Goal: Task Accomplishment & Management: Complete application form

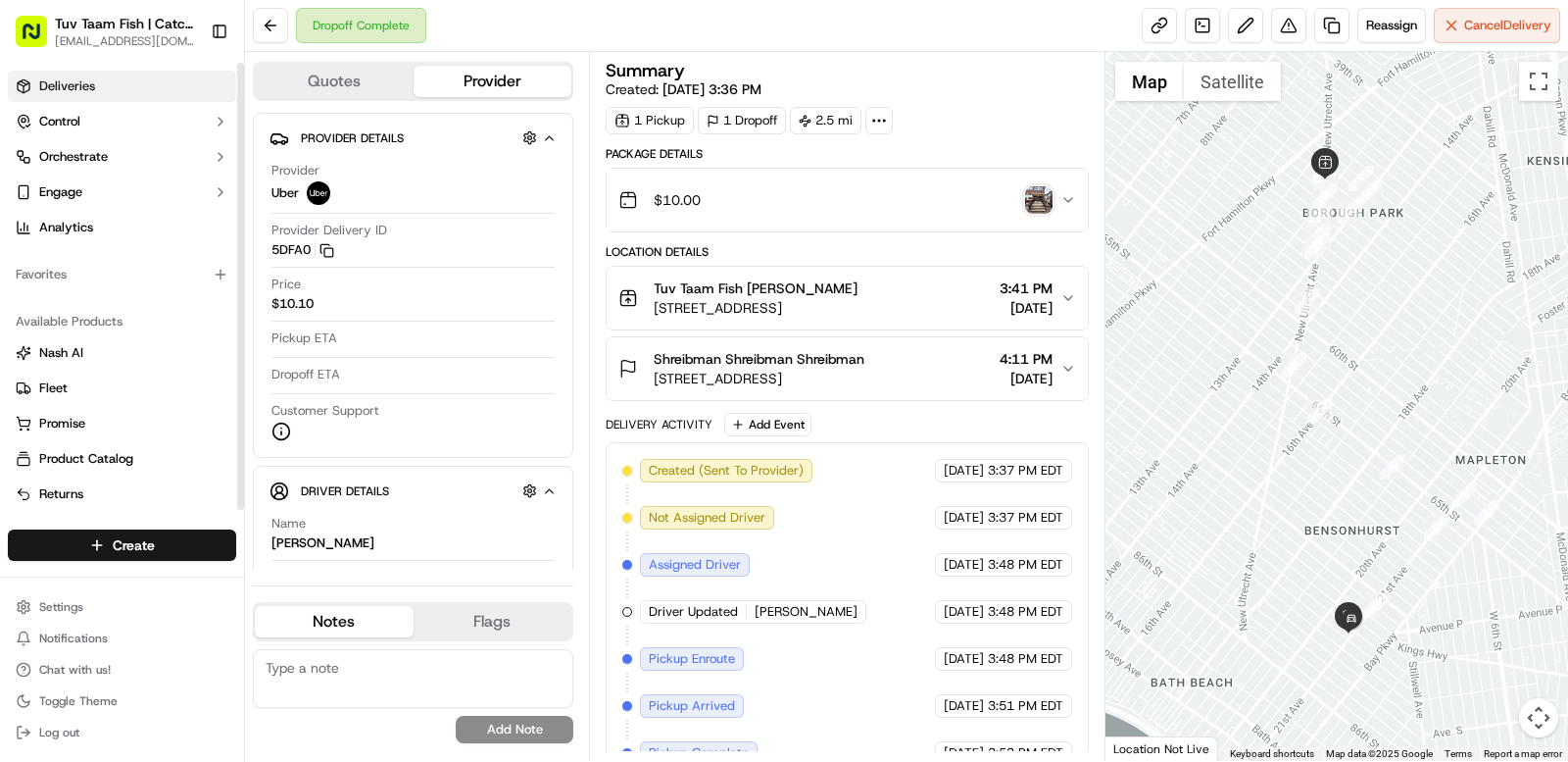
click at [108, 74] on link "Deliveries" at bounding box center [122, 86] width 229 height 31
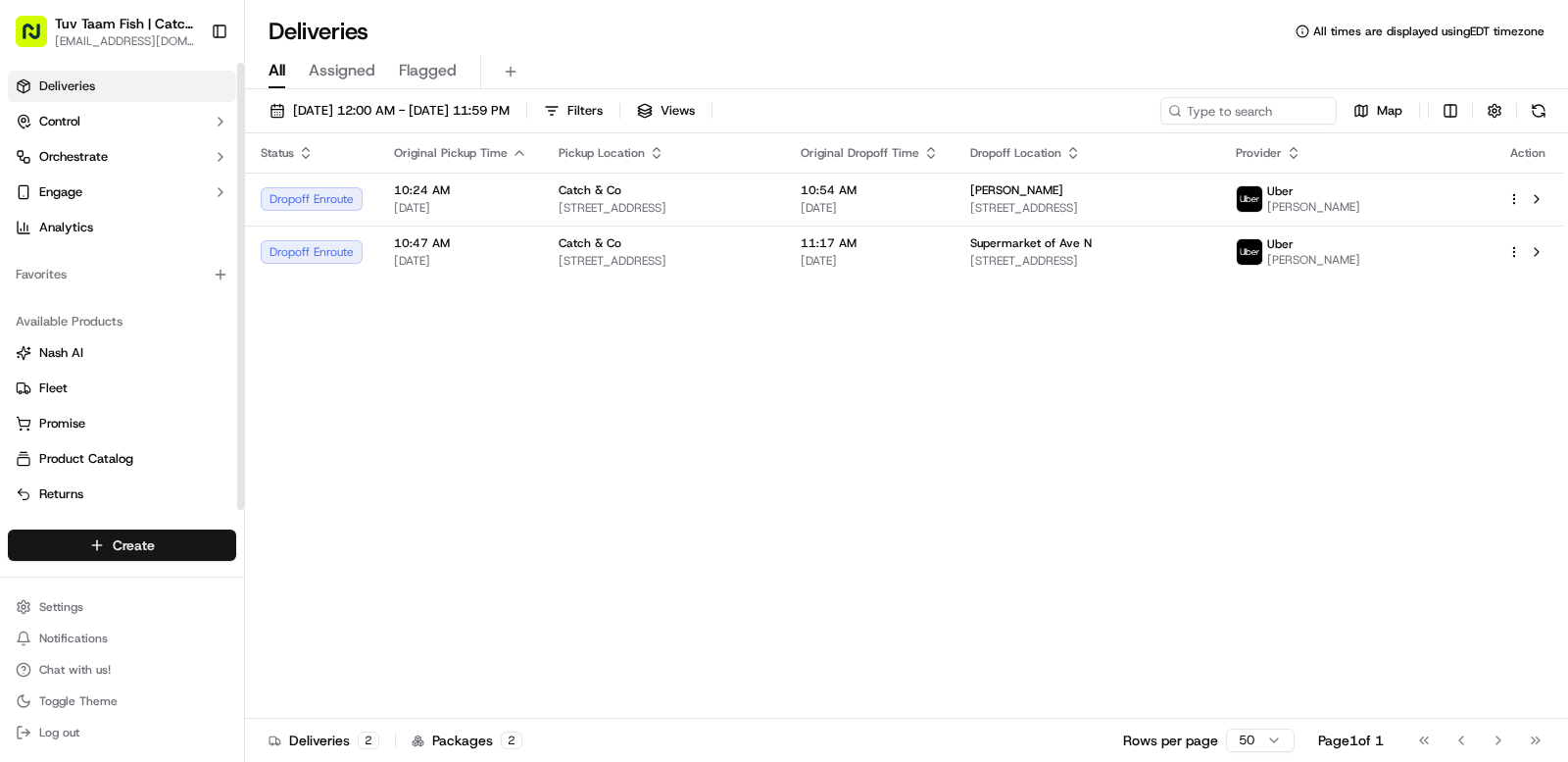
click at [128, 550] on html "Tuv Taam Fish | Catch & Co. [EMAIL_ADDRESS][DOMAIN_NAME] Toggle Sidebar Deliver…" at bounding box center [784, 381] width 1568 height 762
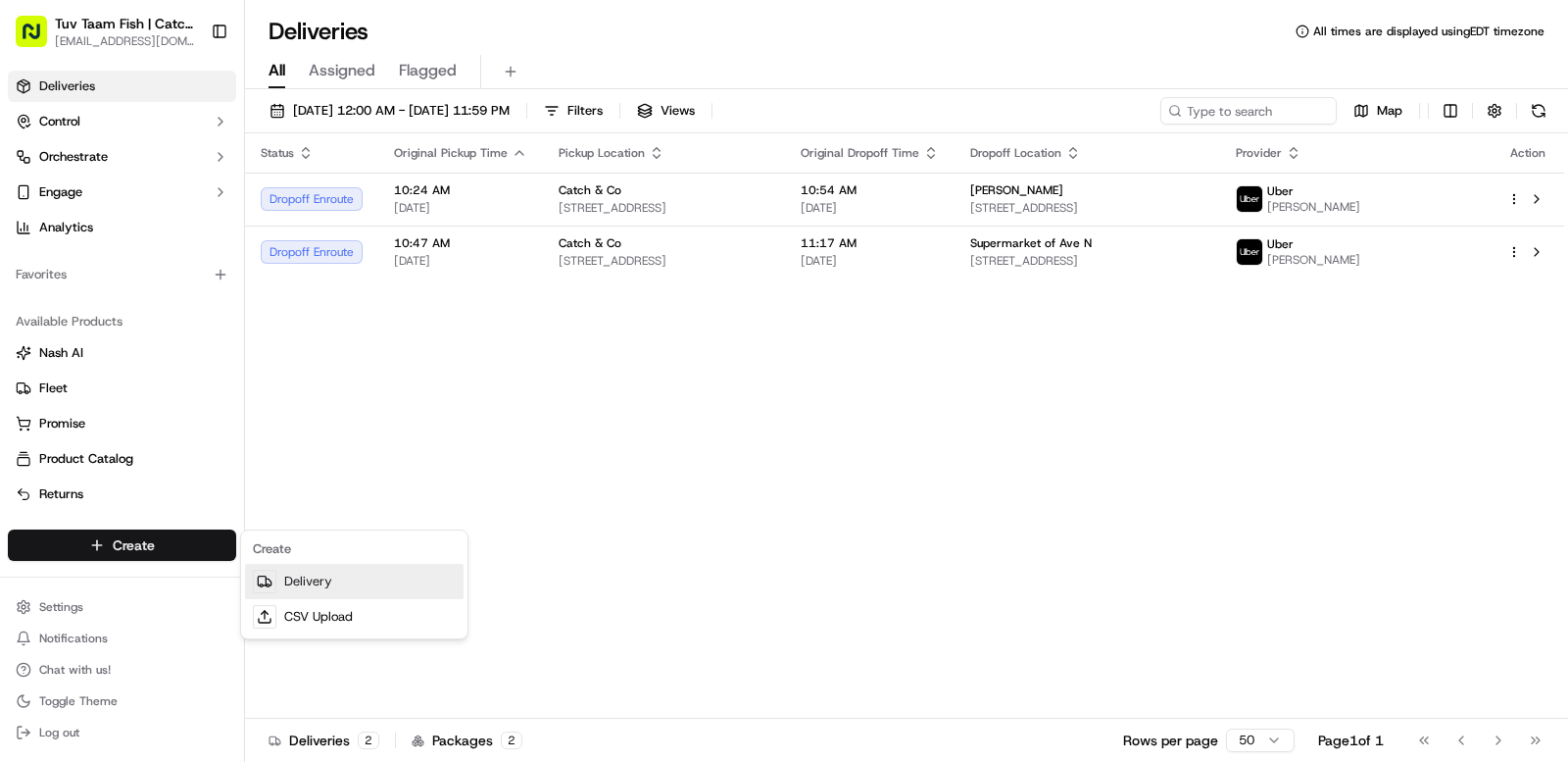
click at [346, 580] on link "Delivery" at bounding box center [354, 580] width 219 height 35
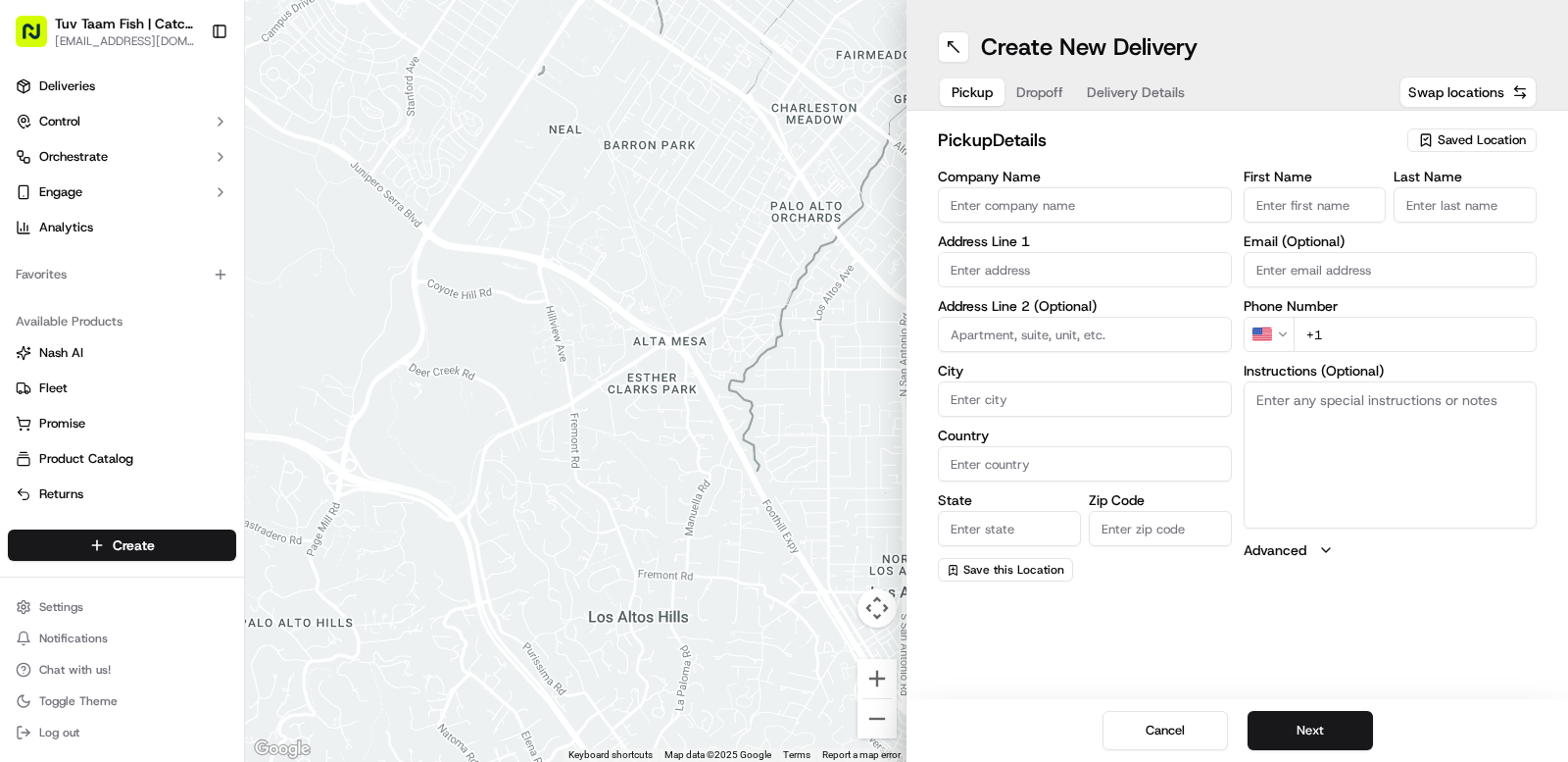
click at [1466, 136] on span "Saved Location" at bounding box center [1482, 141] width 88 height 18
type input "tu"
click at [1375, 216] on span "Tuv Taam Fish" at bounding box center [1438, 214] width 241 height 18
type input "Tuv Taam Fish"
type input "[STREET_ADDRESS]"
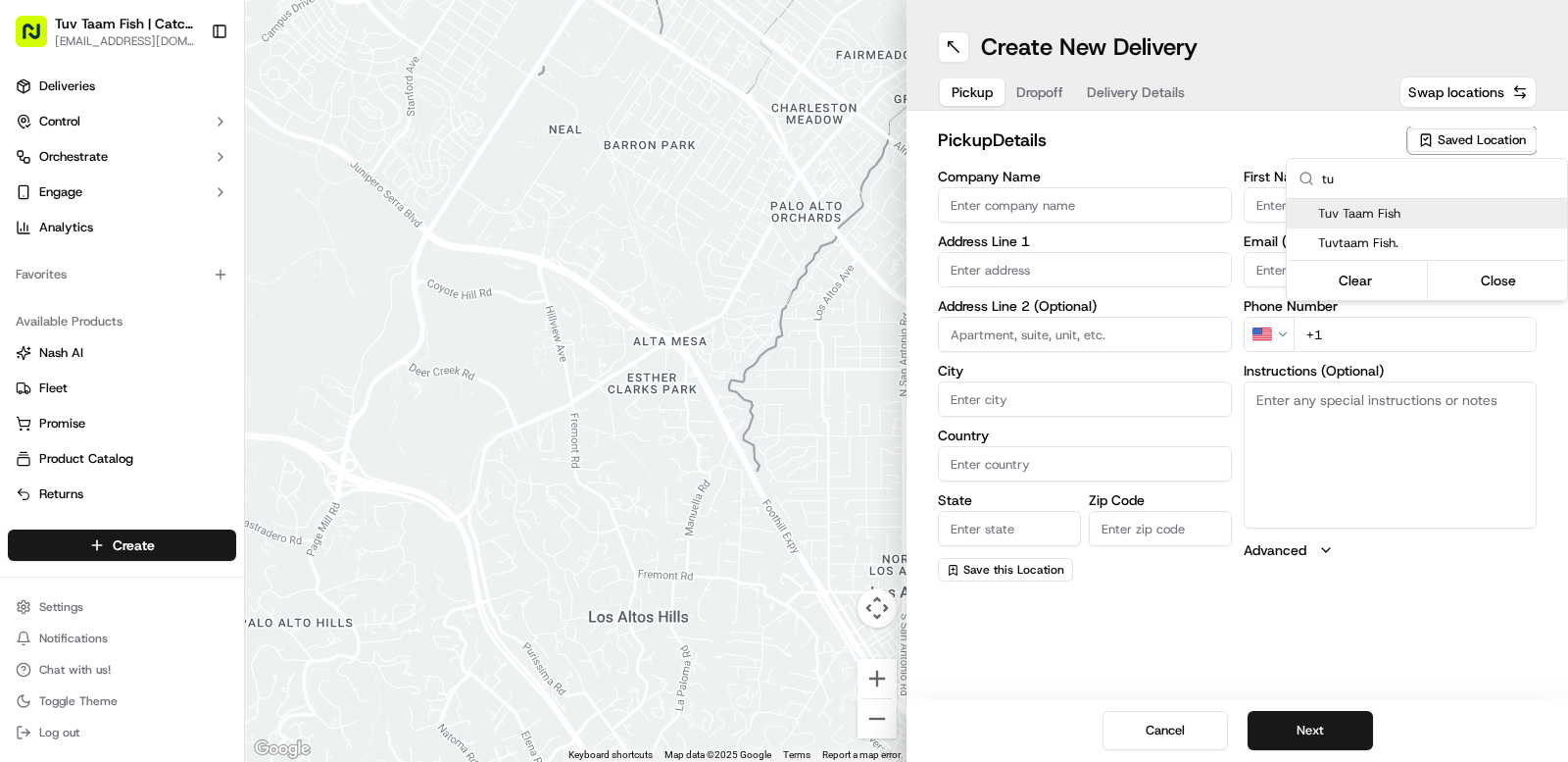
type input "[GEOGRAPHIC_DATA]"
type input "US"
type input "NY"
type input "11219"
type input "Shmuly"
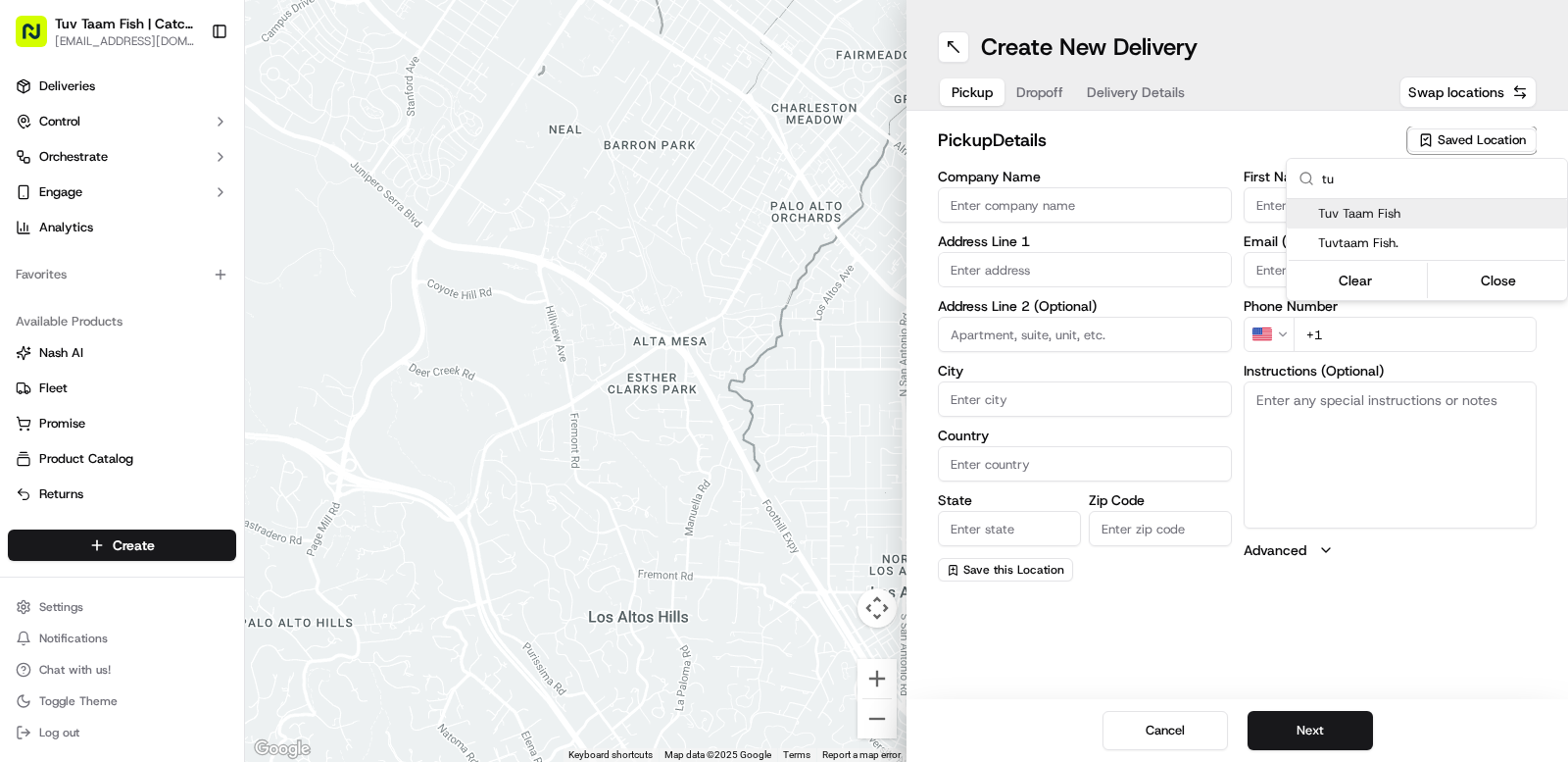
type input "[PERSON_NAME]"
type input "[EMAIL_ADDRESS][DOMAIN_NAME]"
type input "[PHONE_NUMBER]"
type textarea "Walk into to the store it will be ready for you!"
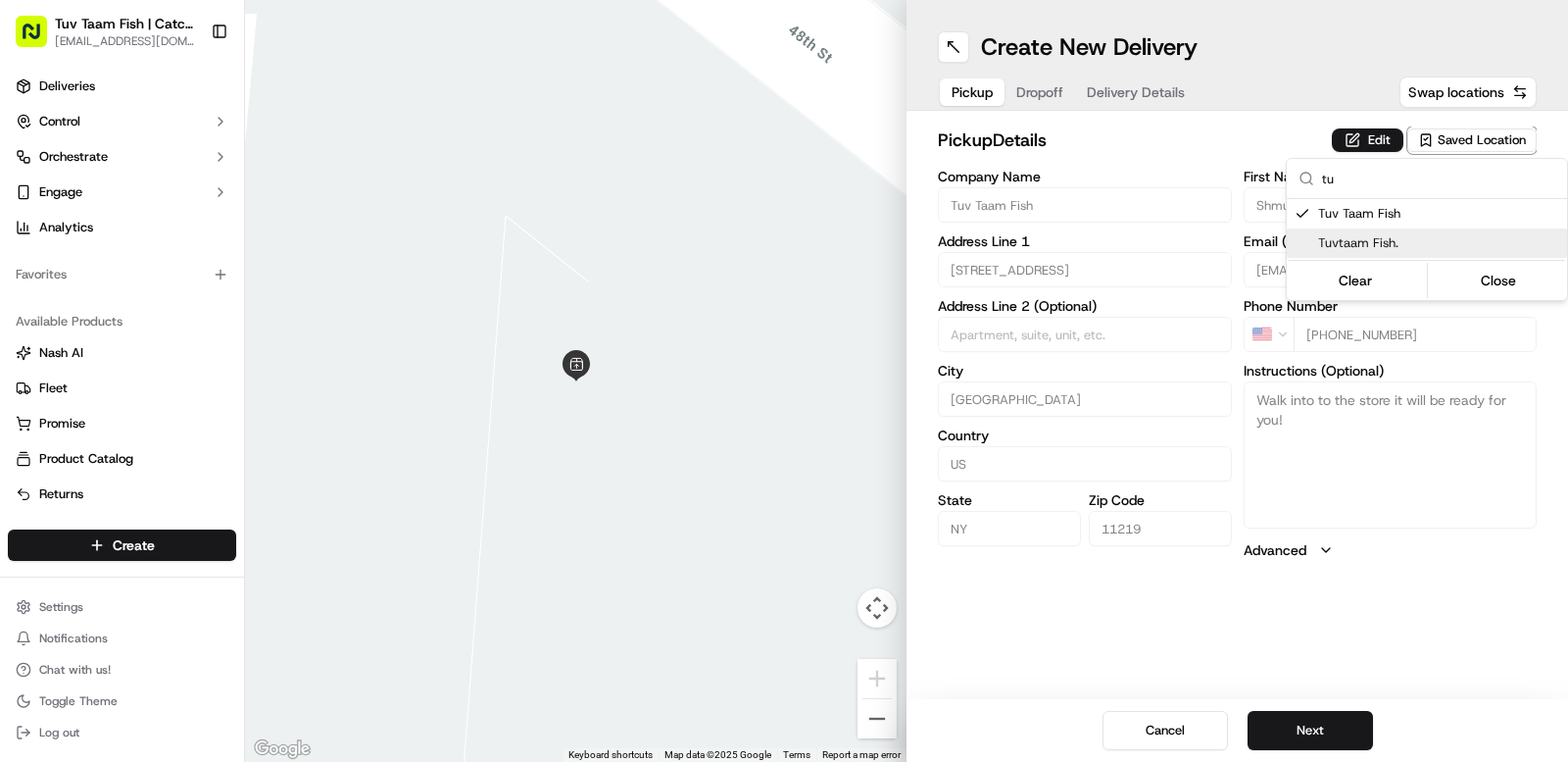
click at [1430, 653] on html "Tuv Taam Fish | Catch & Co. [EMAIL_ADDRESS][DOMAIN_NAME] Toggle Sidebar Deliver…" at bounding box center [784, 381] width 1568 height 762
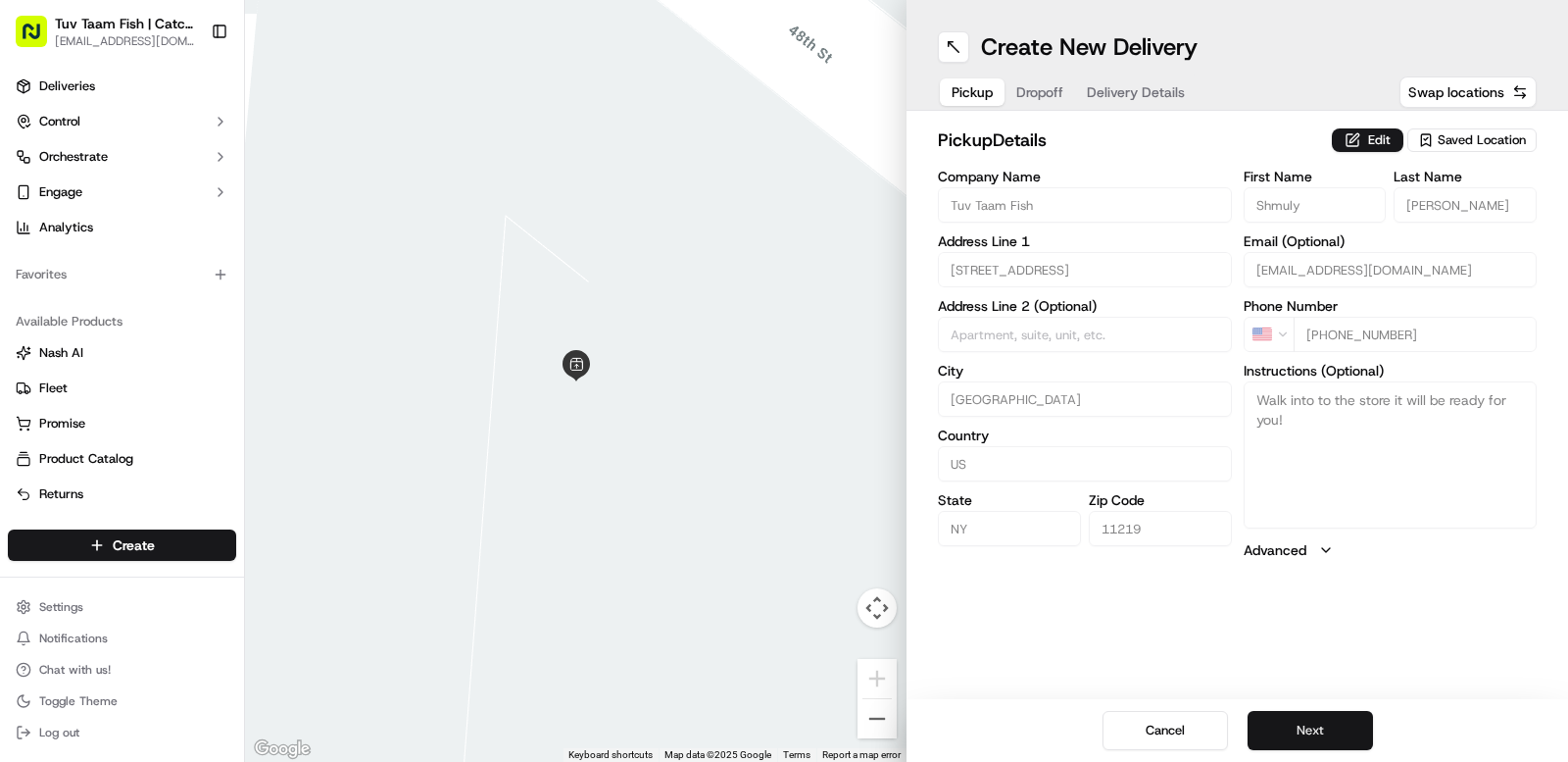
click at [1307, 740] on button "Next" at bounding box center [1310, 730] width 126 height 39
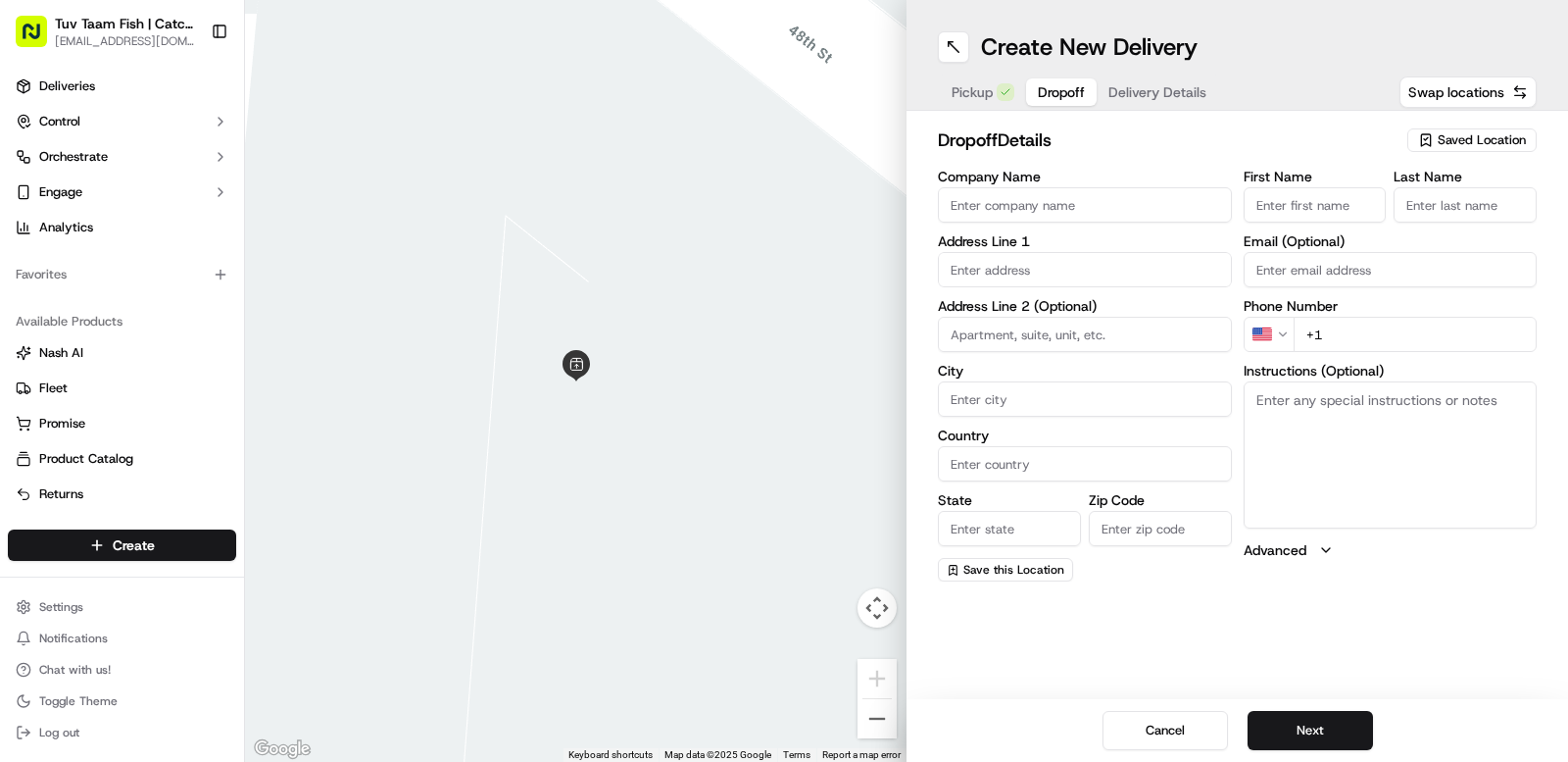
click at [1492, 144] on span "Saved Location" at bounding box center [1482, 141] width 88 height 18
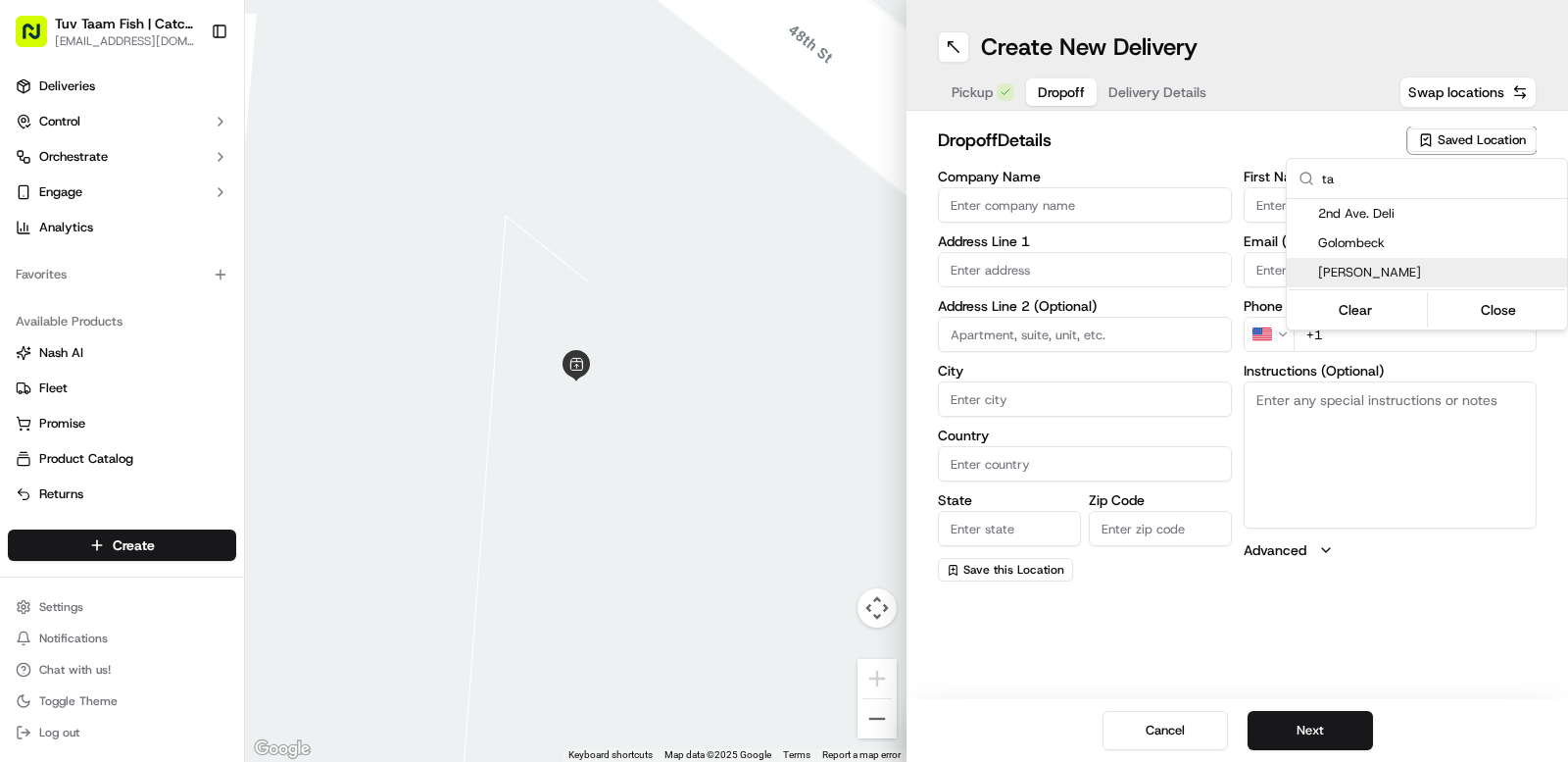
type input "ta"
click at [1401, 274] on span "[PERSON_NAME]" at bounding box center [1438, 273] width 241 height 18
type input "[PERSON_NAME]"
type input "[STREET_ADDRESS][PERSON_NAME]"
type input "[GEOGRAPHIC_DATA]"
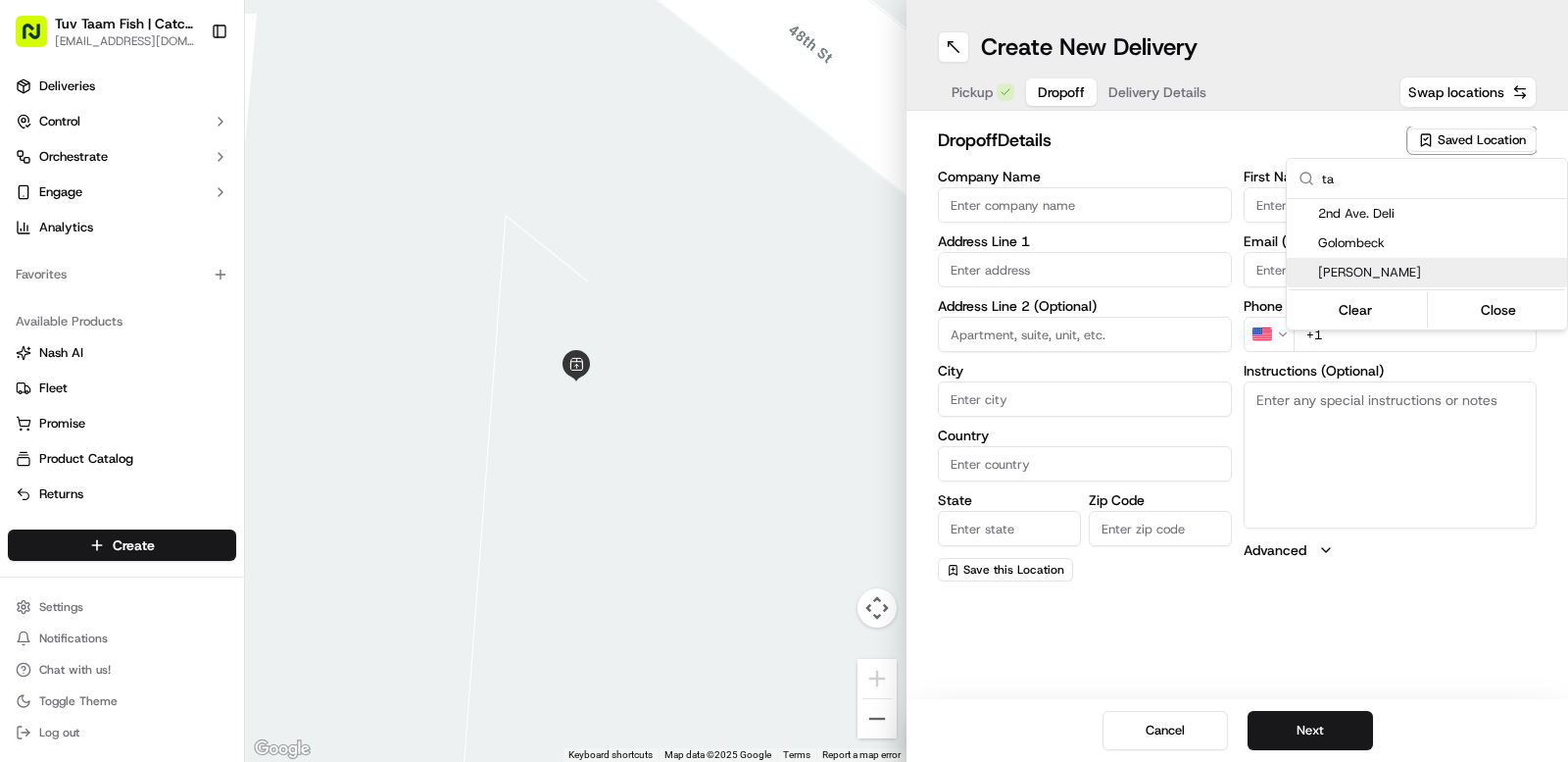
type input "US"
type input "NY"
type input "11229"
type input "[PERSON_NAME]"
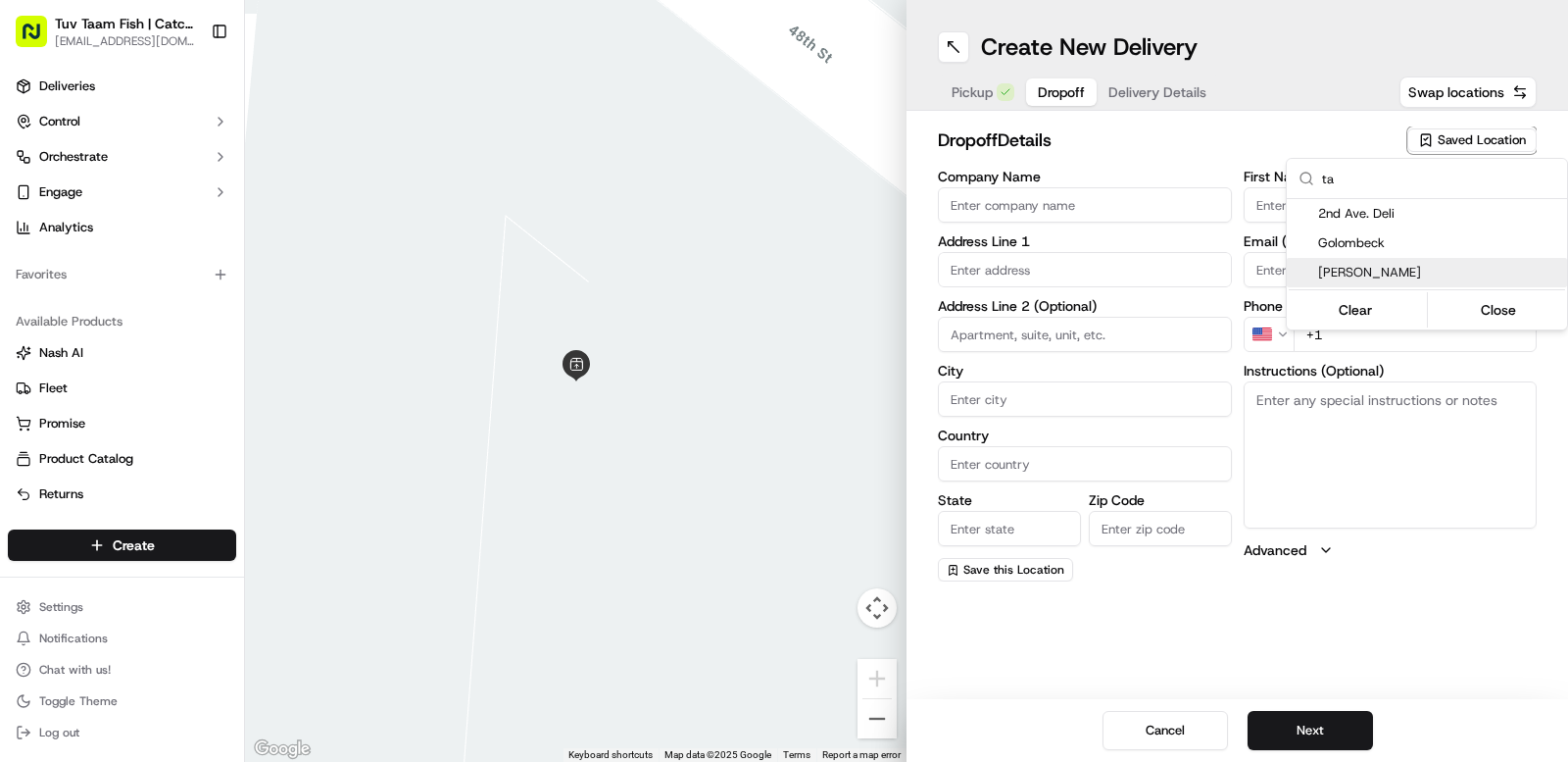
type input "[PHONE_NUMBER]"
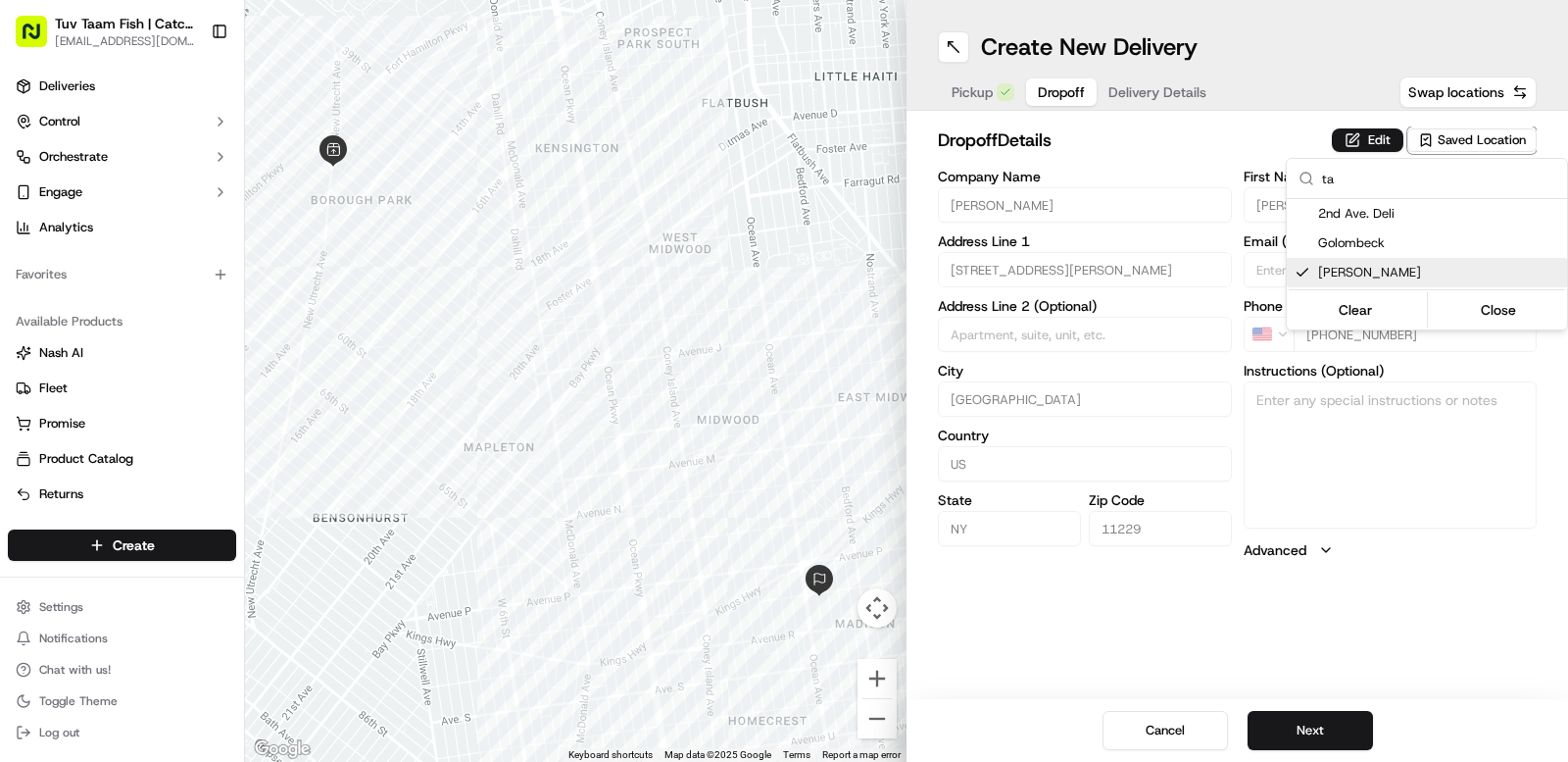
click at [1435, 682] on html "Tuv Taam Fish | Catch & Co. [EMAIL_ADDRESS][DOMAIN_NAME] Toggle Sidebar Deliver…" at bounding box center [784, 381] width 1568 height 762
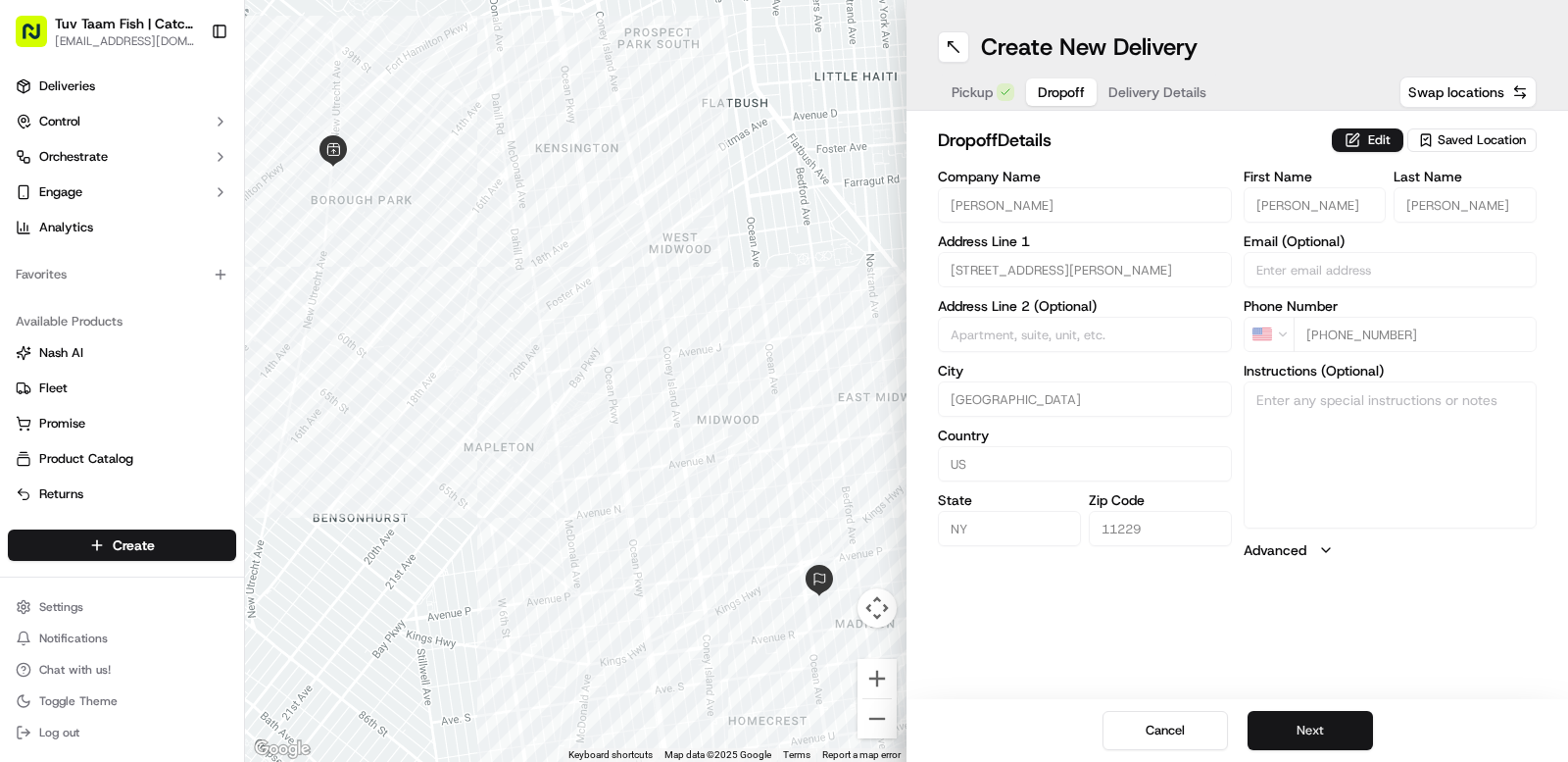
click at [1304, 746] on button "Next" at bounding box center [1310, 730] width 126 height 39
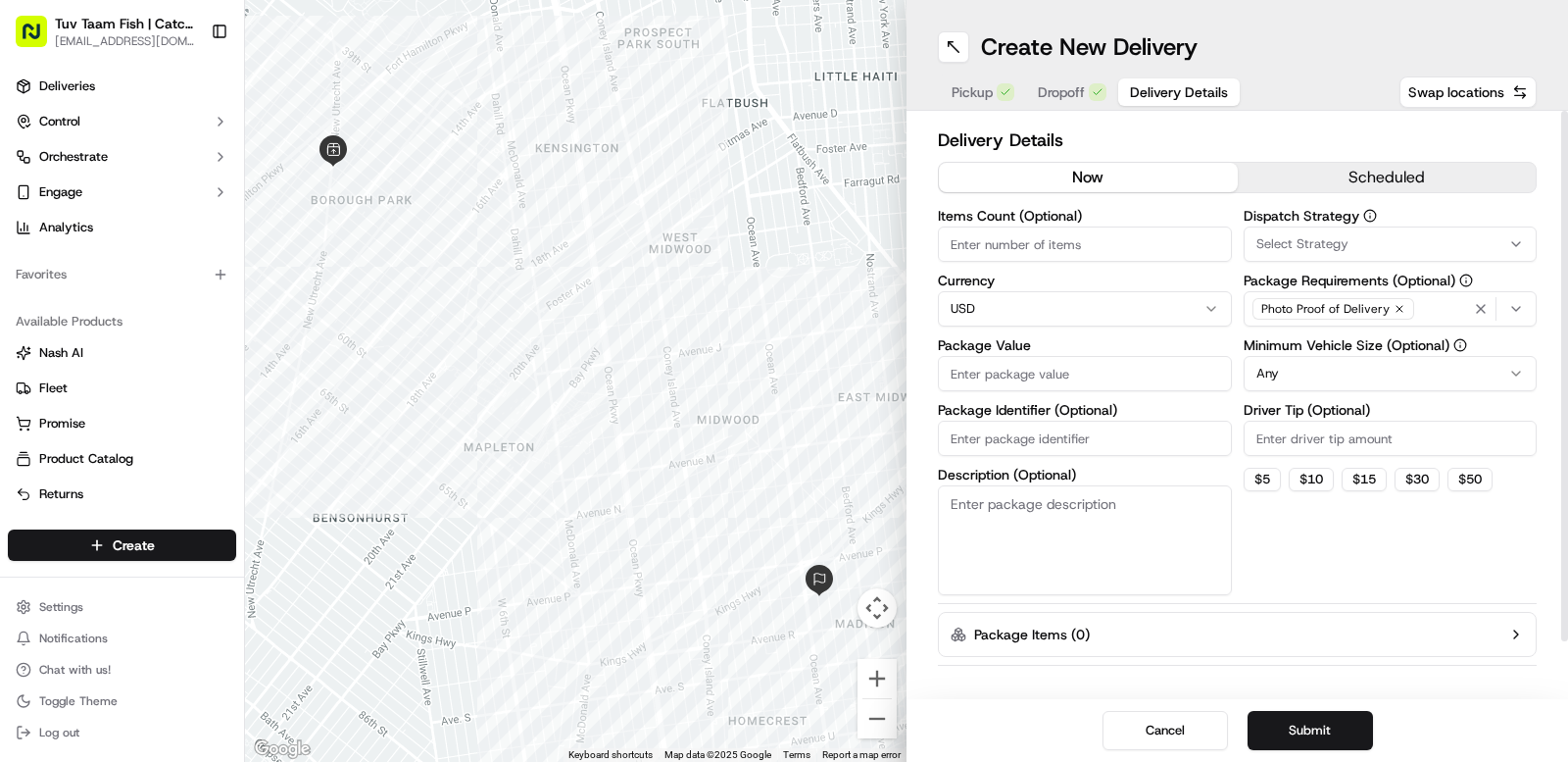
click at [1056, 392] on div "Items Count (Optional) Currency USD Package Value Package Identifier (Optional)…" at bounding box center [1085, 401] width 294 height 386
click at [1076, 376] on input "Package Value" at bounding box center [1085, 373] width 294 height 35
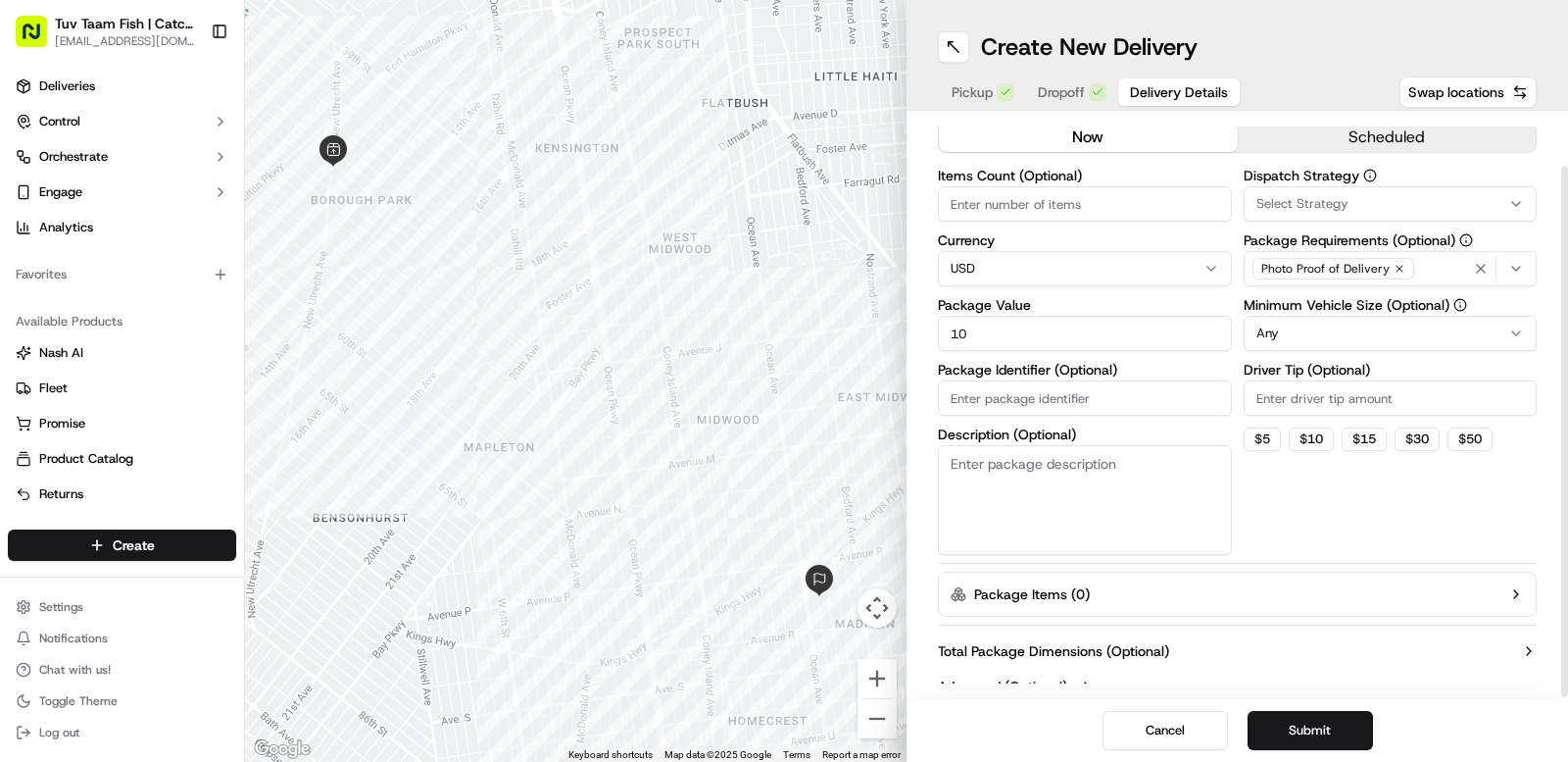
scroll to position [61, 0]
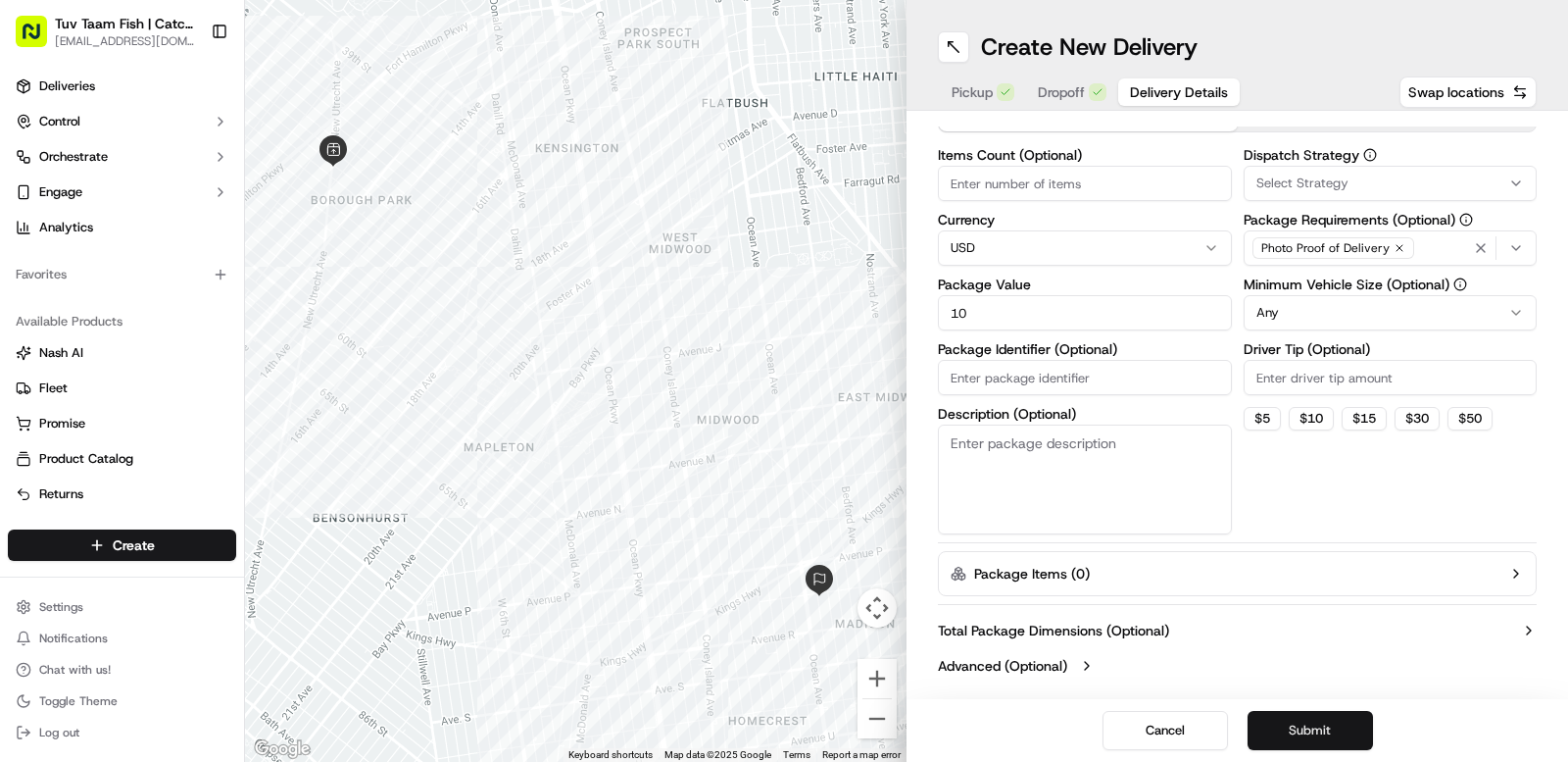
type input "10"
click at [1323, 720] on button "Submit" at bounding box center [1310, 730] width 126 height 39
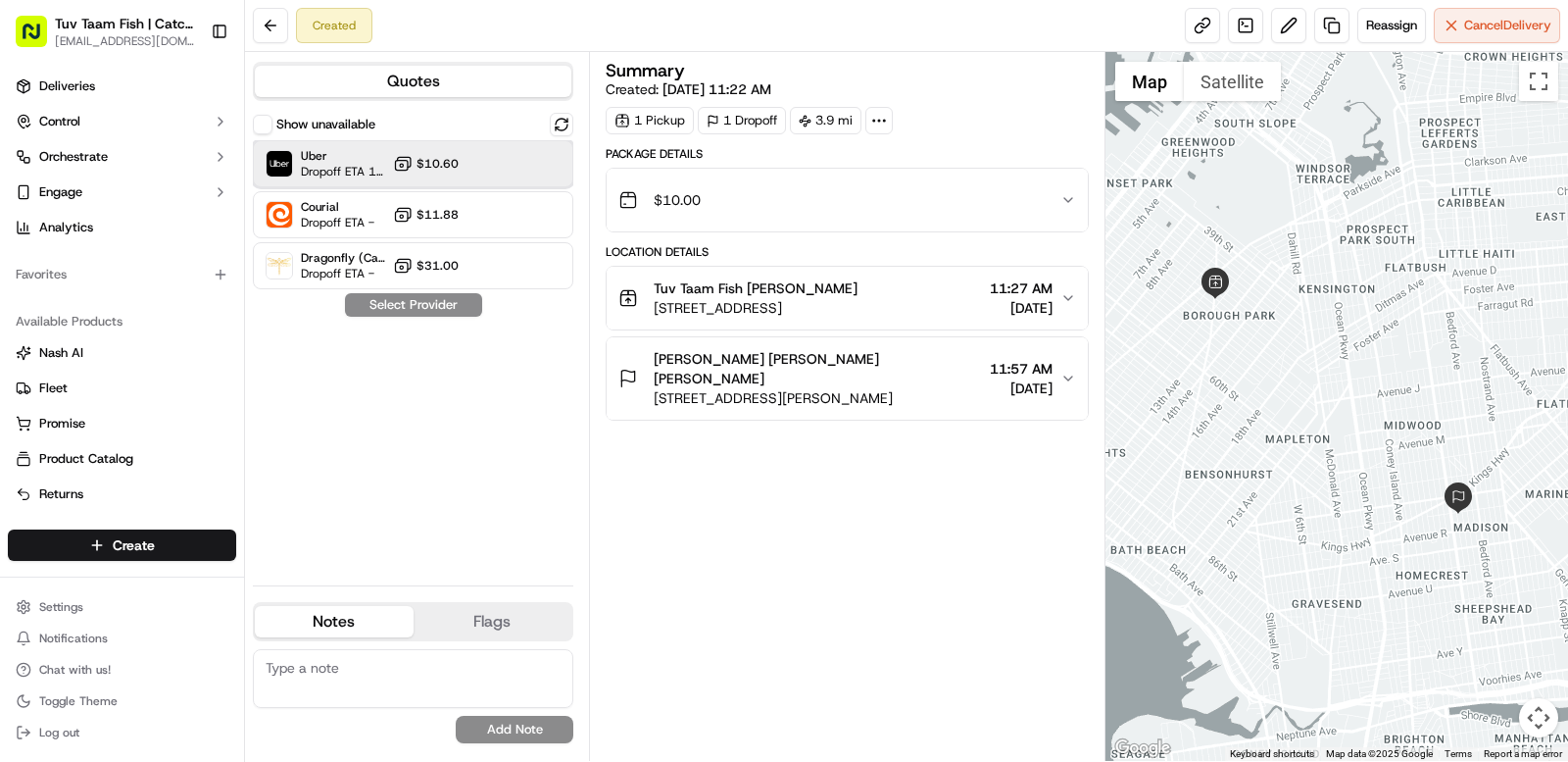
drag, startPoint x: 546, startPoint y: 168, endPoint x: 534, endPoint y: 175, distance: 13.9
click at [545, 167] on div "Uber Dropoff ETA 1 hour $10.60" at bounding box center [412, 163] width 321 height 47
click at [412, 301] on button "Assign Provider" at bounding box center [413, 305] width 139 height 24
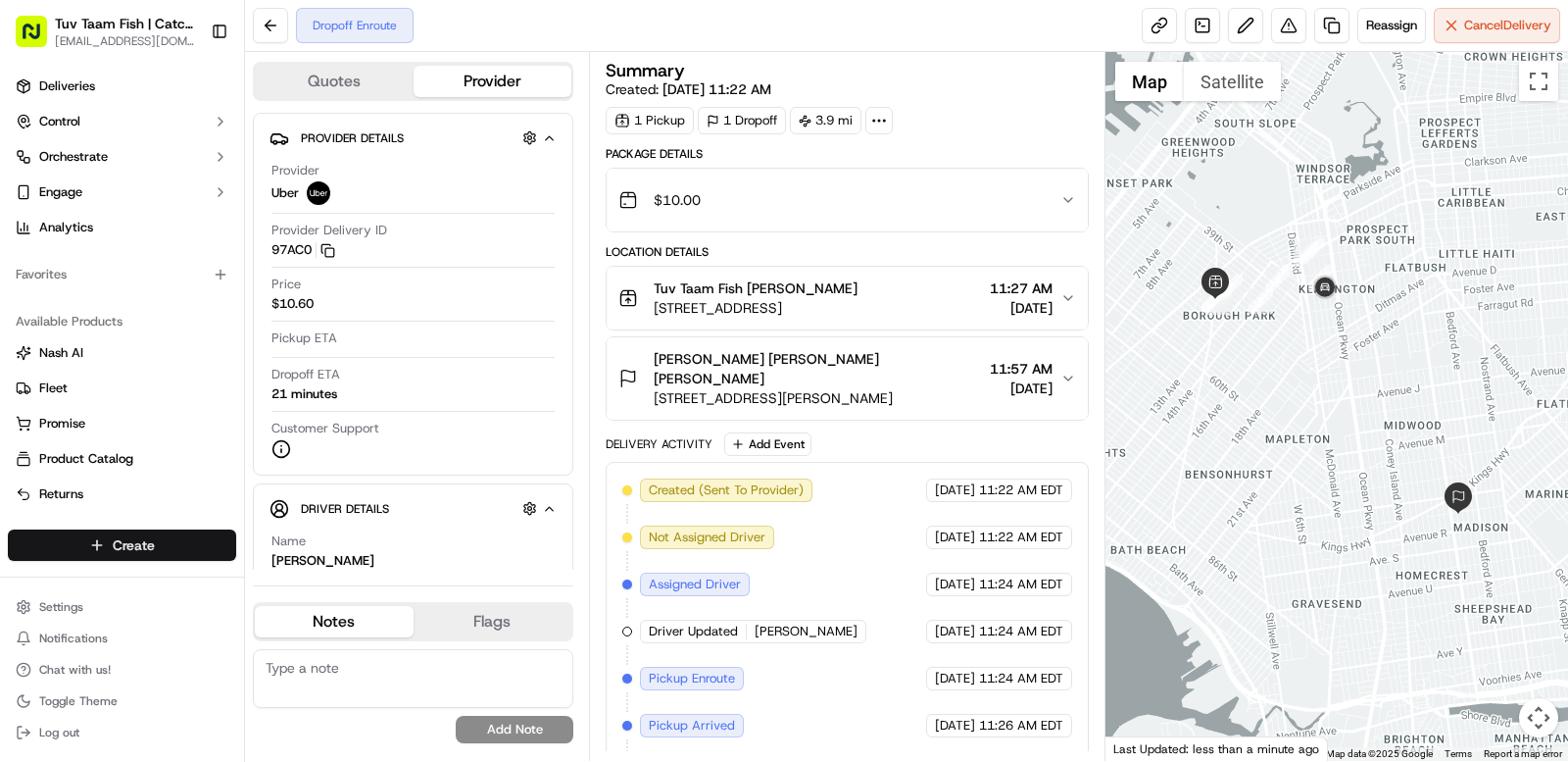
click at [110, 532] on html "Tuv Taam Fish | Catch & Co. [EMAIL_ADDRESS][DOMAIN_NAME] Toggle Sidebar Deliver…" at bounding box center [784, 381] width 1568 height 762
click at [289, 587] on link "Delivery" at bounding box center [354, 580] width 219 height 35
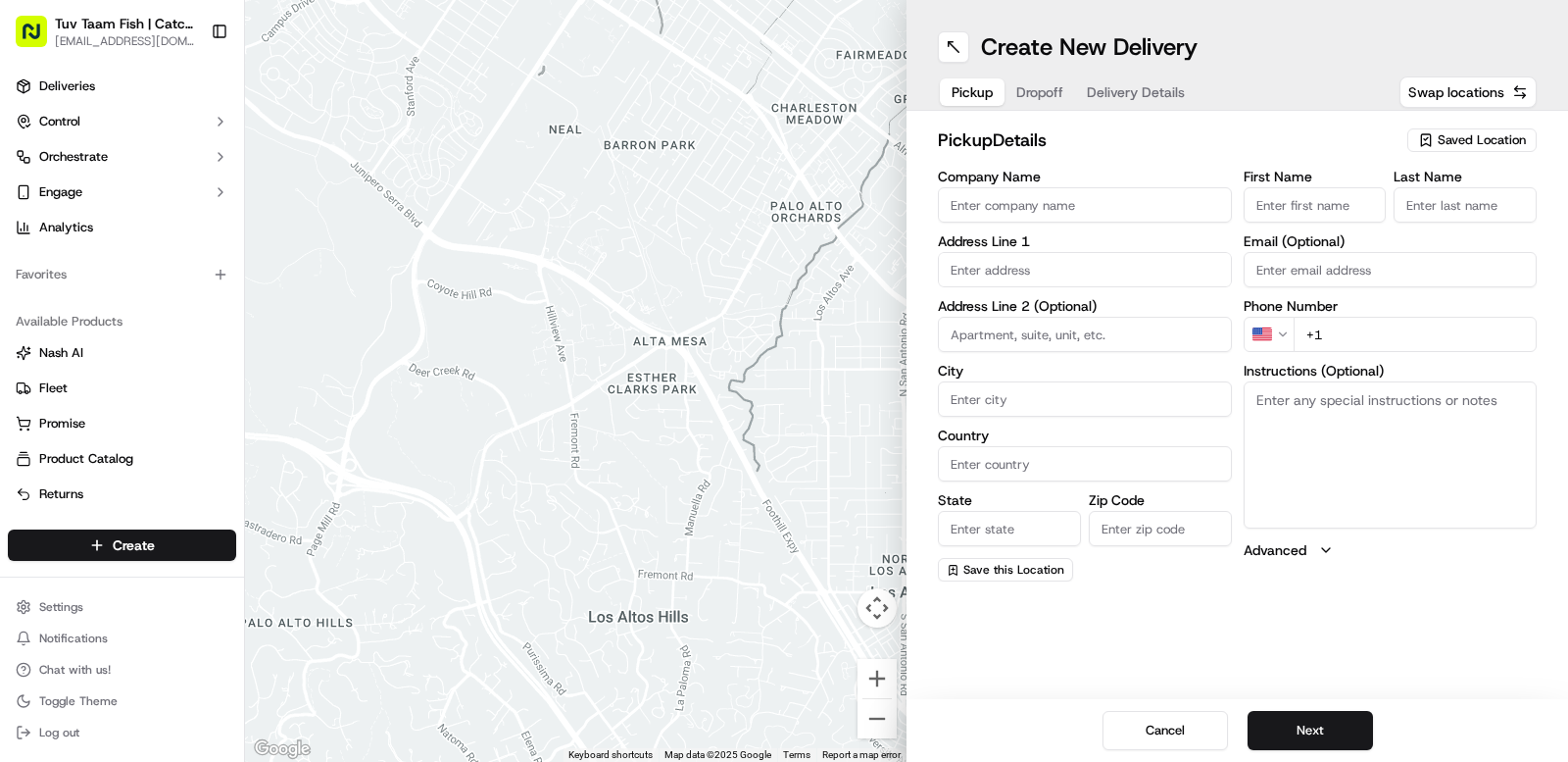
click at [1493, 150] on div "Saved Location" at bounding box center [1472, 141] width 130 height 24
type input "tuv"
click at [1477, 218] on span "Tuv Taam Fish" at bounding box center [1438, 214] width 241 height 18
type input "Tuv Taam Fish"
type input "[STREET_ADDRESS]"
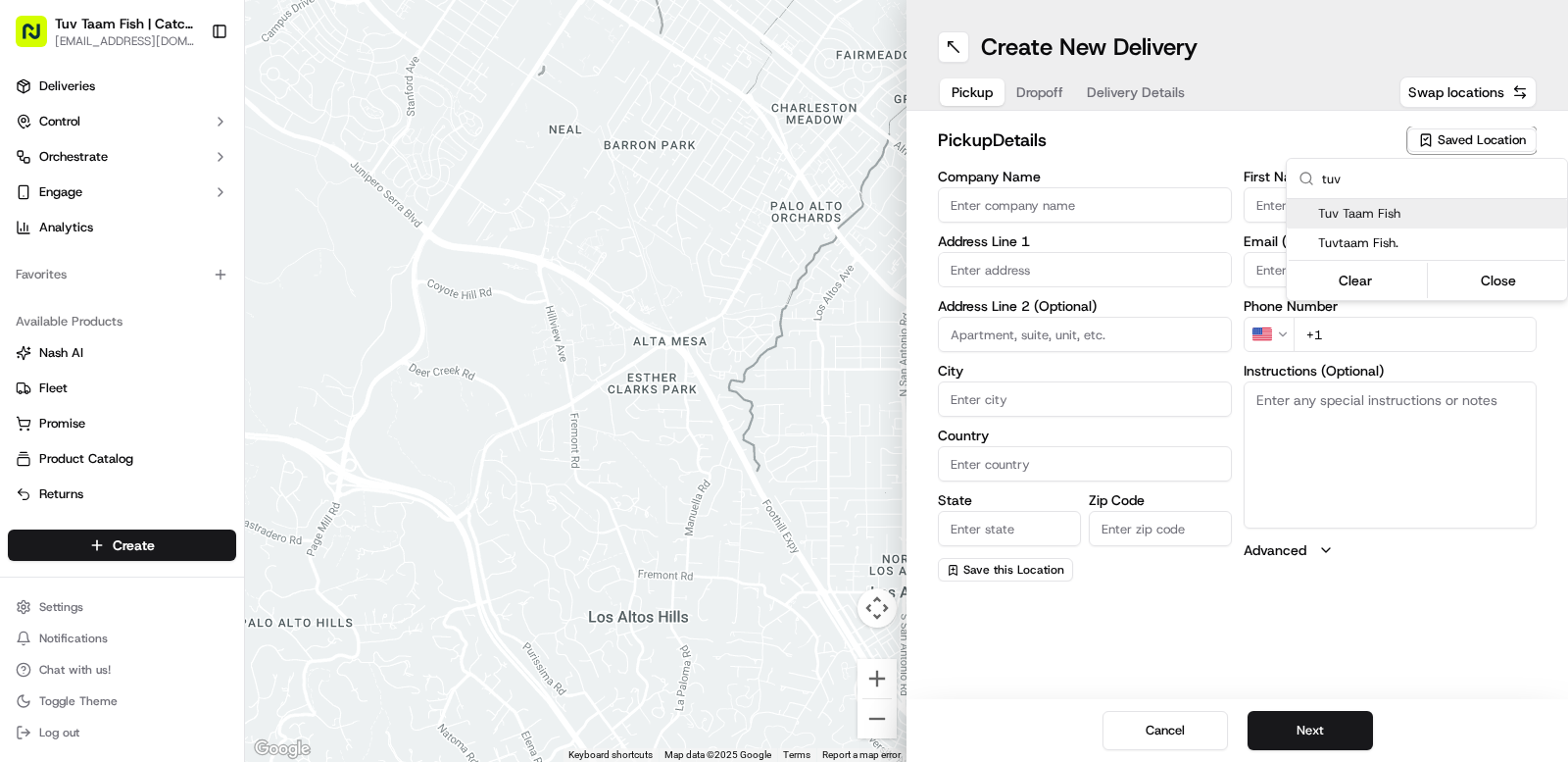
type input "[GEOGRAPHIC_DATA]"
type input "US"
type input "NY"
type input "11219"
type input "Shmuly"
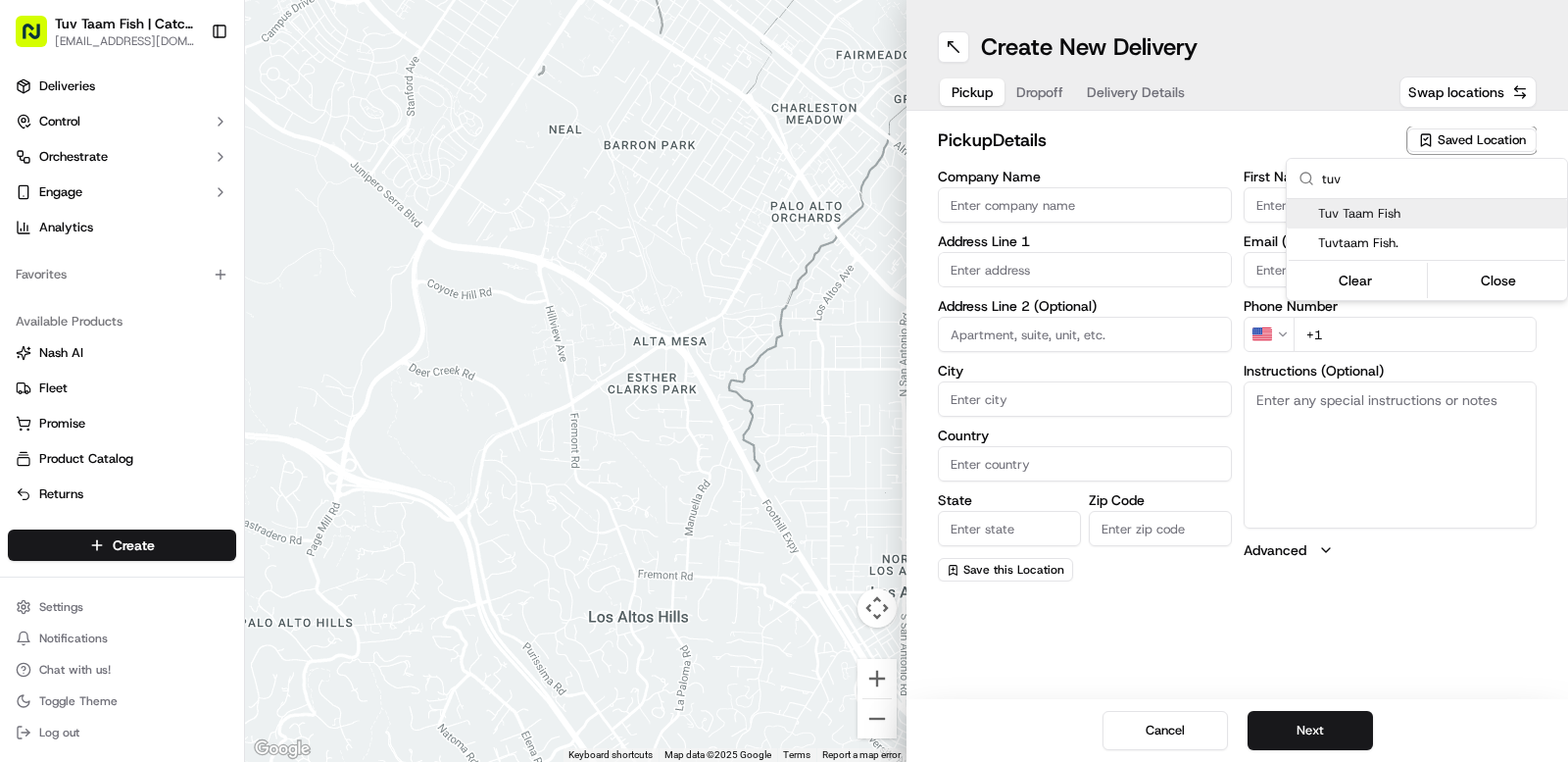
type input "[PERSON_NAME]"
type input "[EMAIL_ADDRESS][DOMAIN_NAME]"
type input "[PHONE_NUMBER]"
type textarea "Walk into to the store it will be ready for you!"
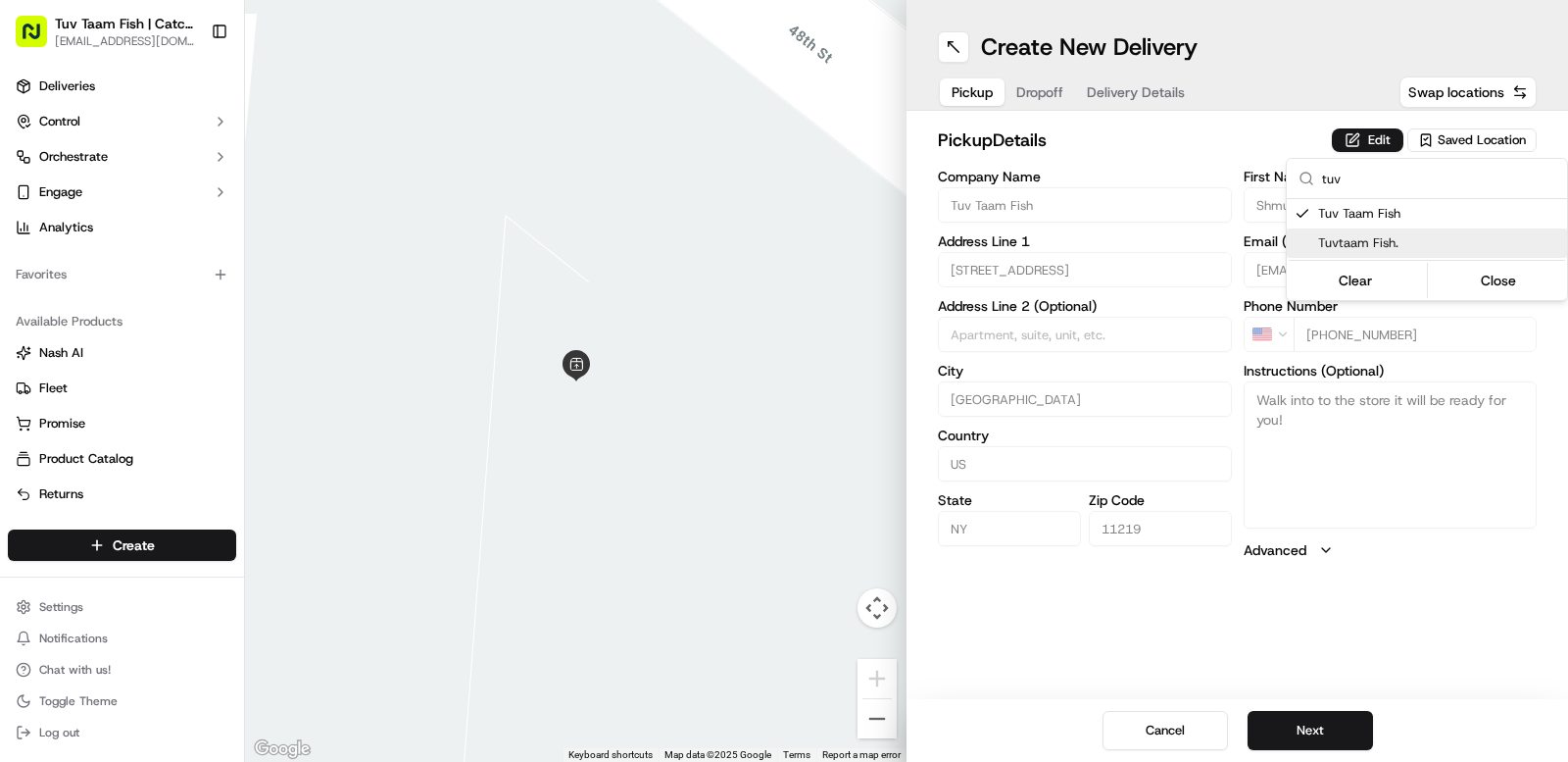
click at [1479, 670] on html "Tuv Taam Fish | Catch & Co. [EMAIL_ADDRESS][DOMAIN_NAME] Toggle Sidebar Deliver…" at bounding box center [784, 381] width 1568 height 762
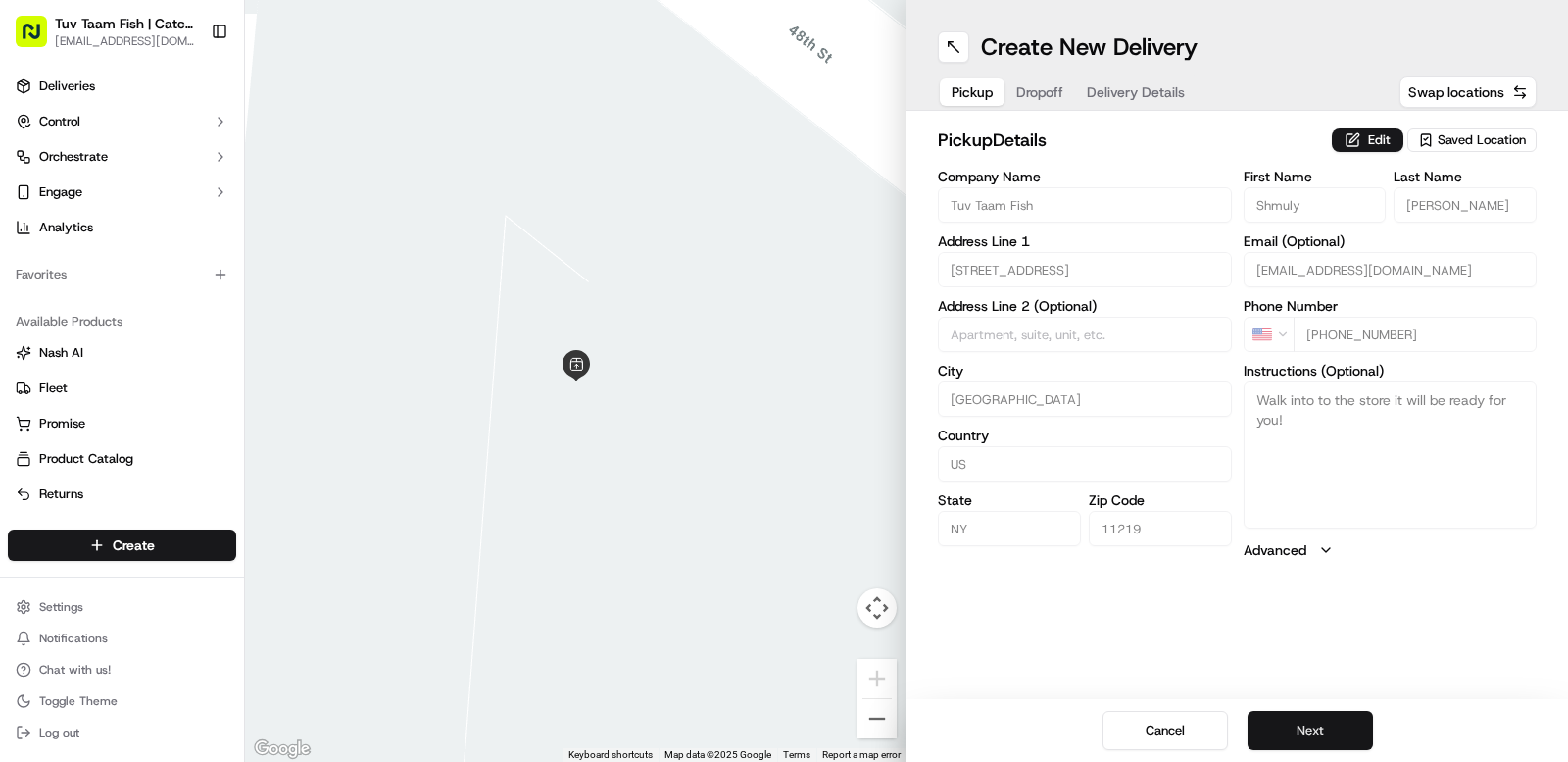
click at [1287, 736] on button "Next" at bounding box center [1310, 730] width 126 height 39
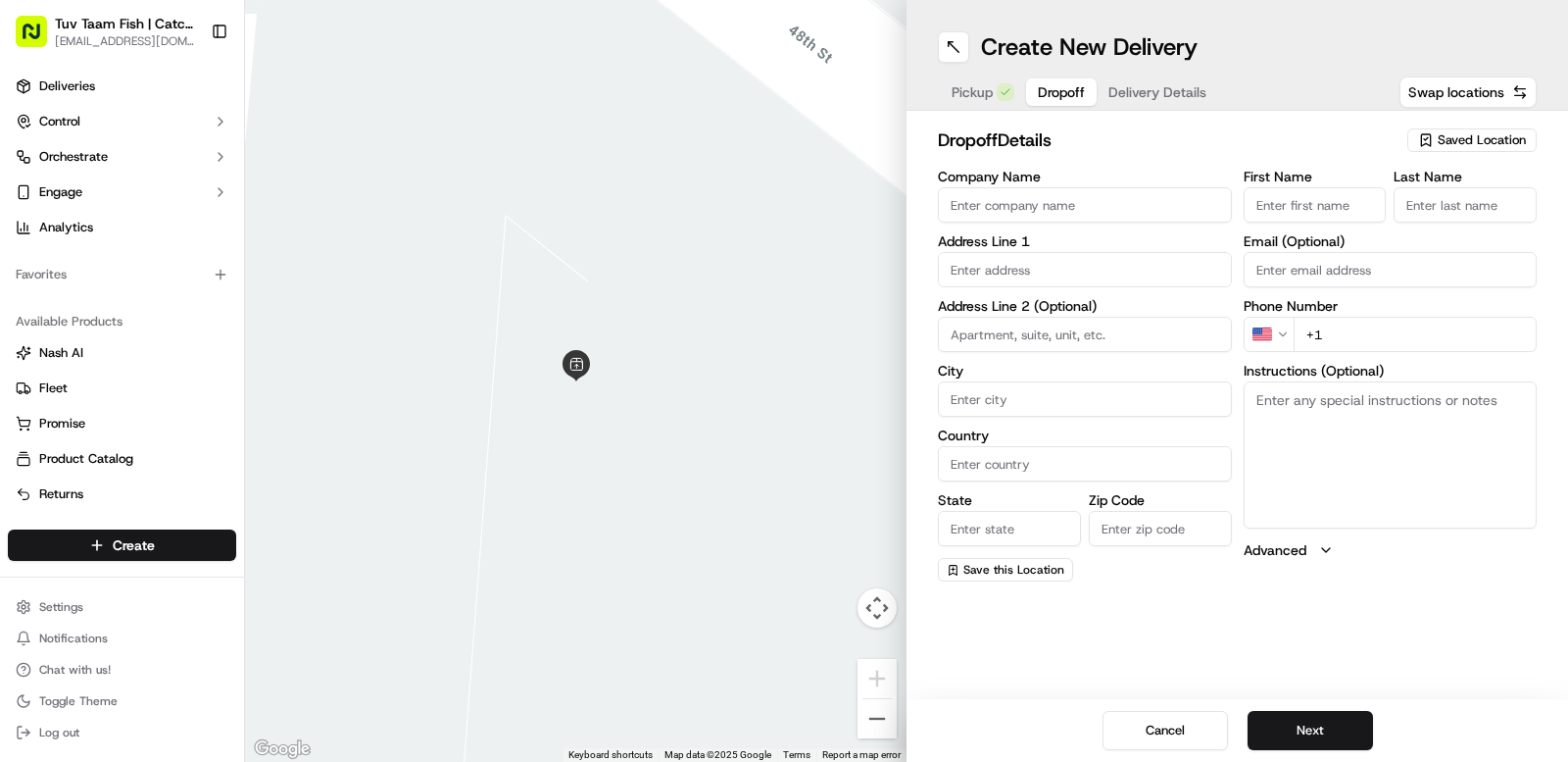
drag, startPoint x: 1459, startPoint y: 135, endPoint x: 1442, endPoint y: 139, distance: 17.5
click at [1458, 136] on span "Saved Location" at bounding box center [1482, 141] width 88 height 18
type input "kno"
click at [1402, 230] on div "Clear Close" at bounding box center [1427, 250] width 281 height 42
click at [1331, 217] on span "[PERSON_NAME]" at bounding box center [1438, 214] width 241 height 18
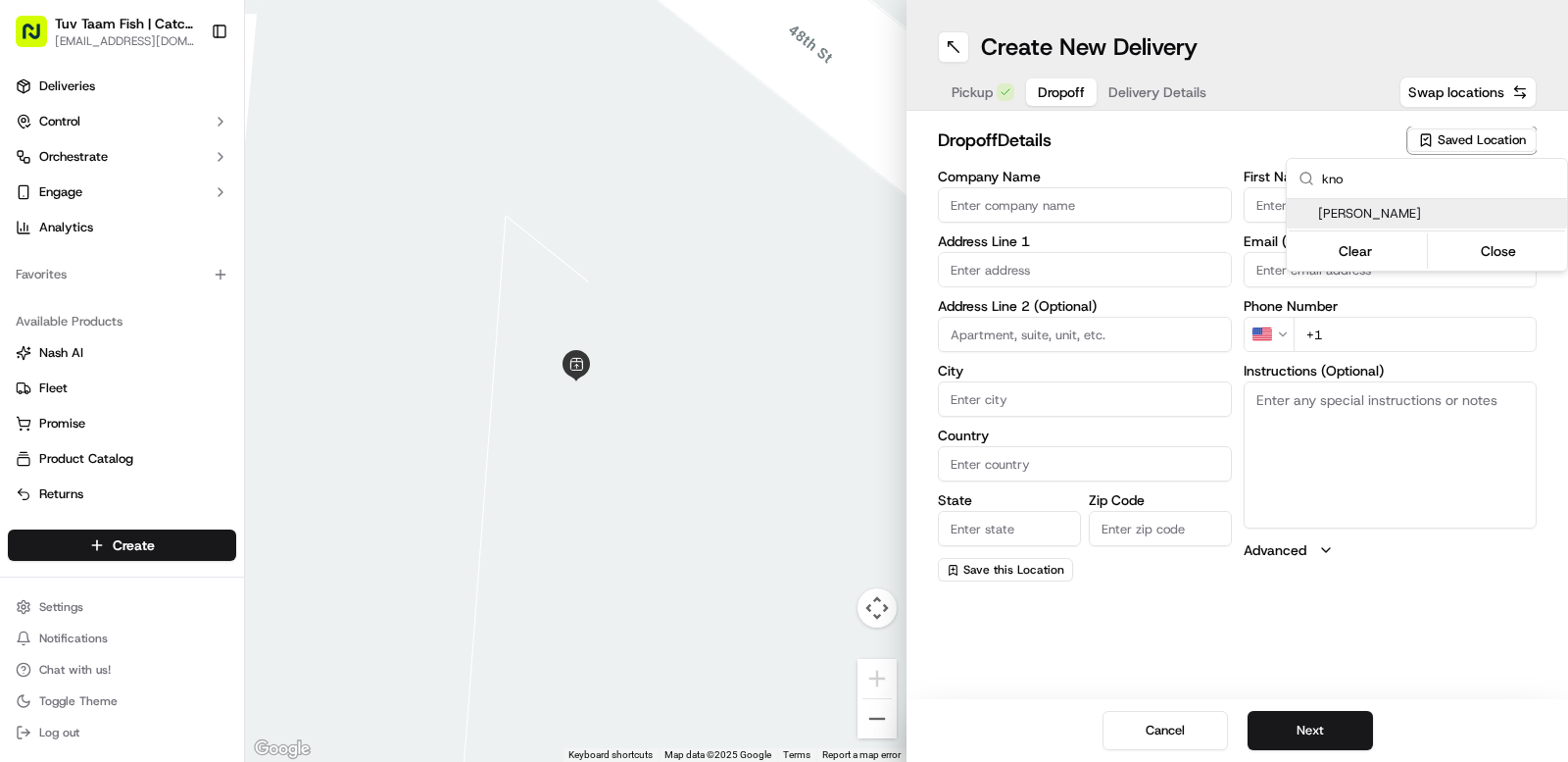
type input "[PERSON_NAME]"
type input "1183 E 28th St"
type input "[GEOGRAPHIC_DATA]"
type input "US"
type input "NY"
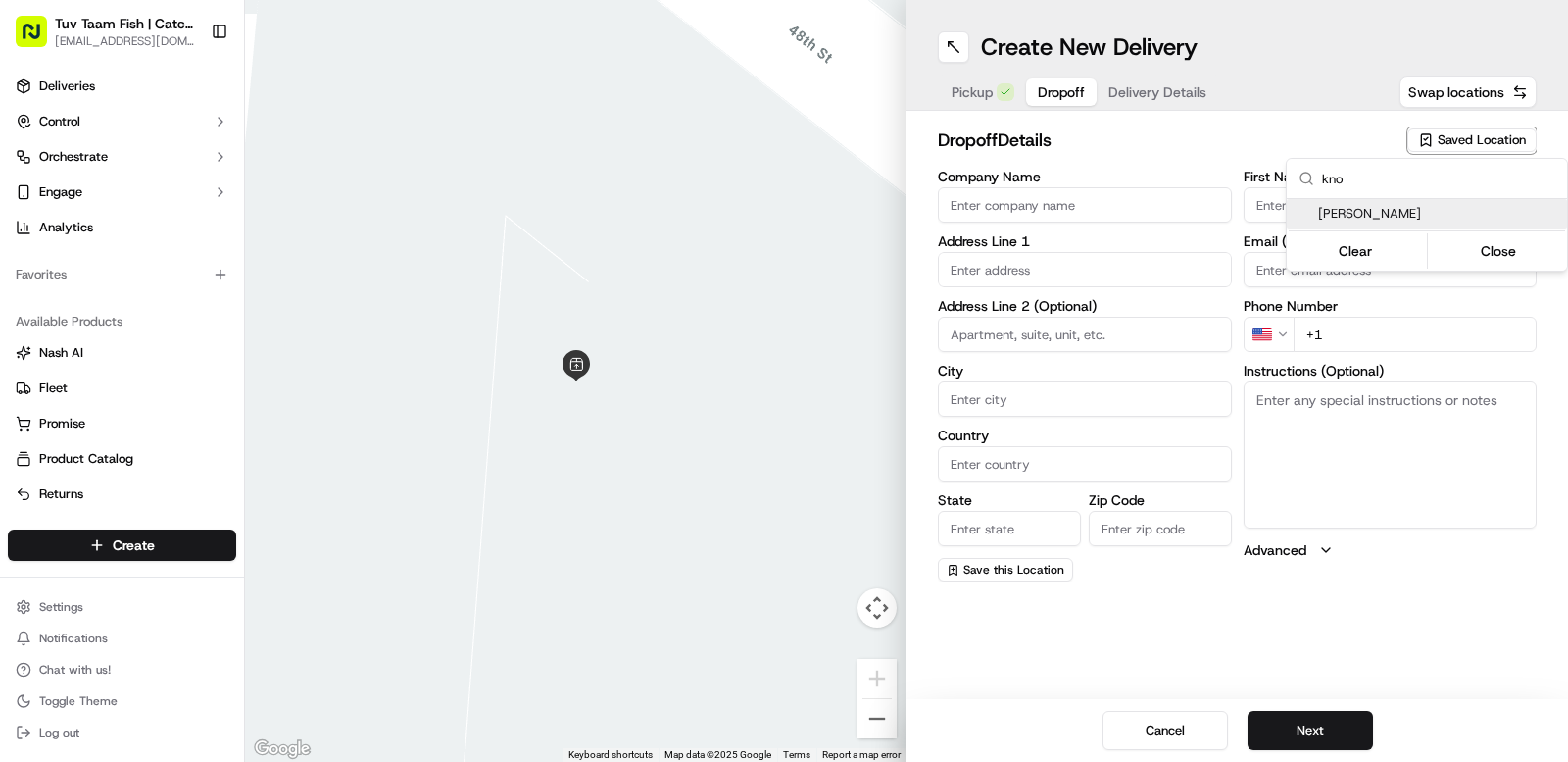
type input "11210"
type input "[PERSON_NAME]"
type input "[PHONE_NUMBER]"
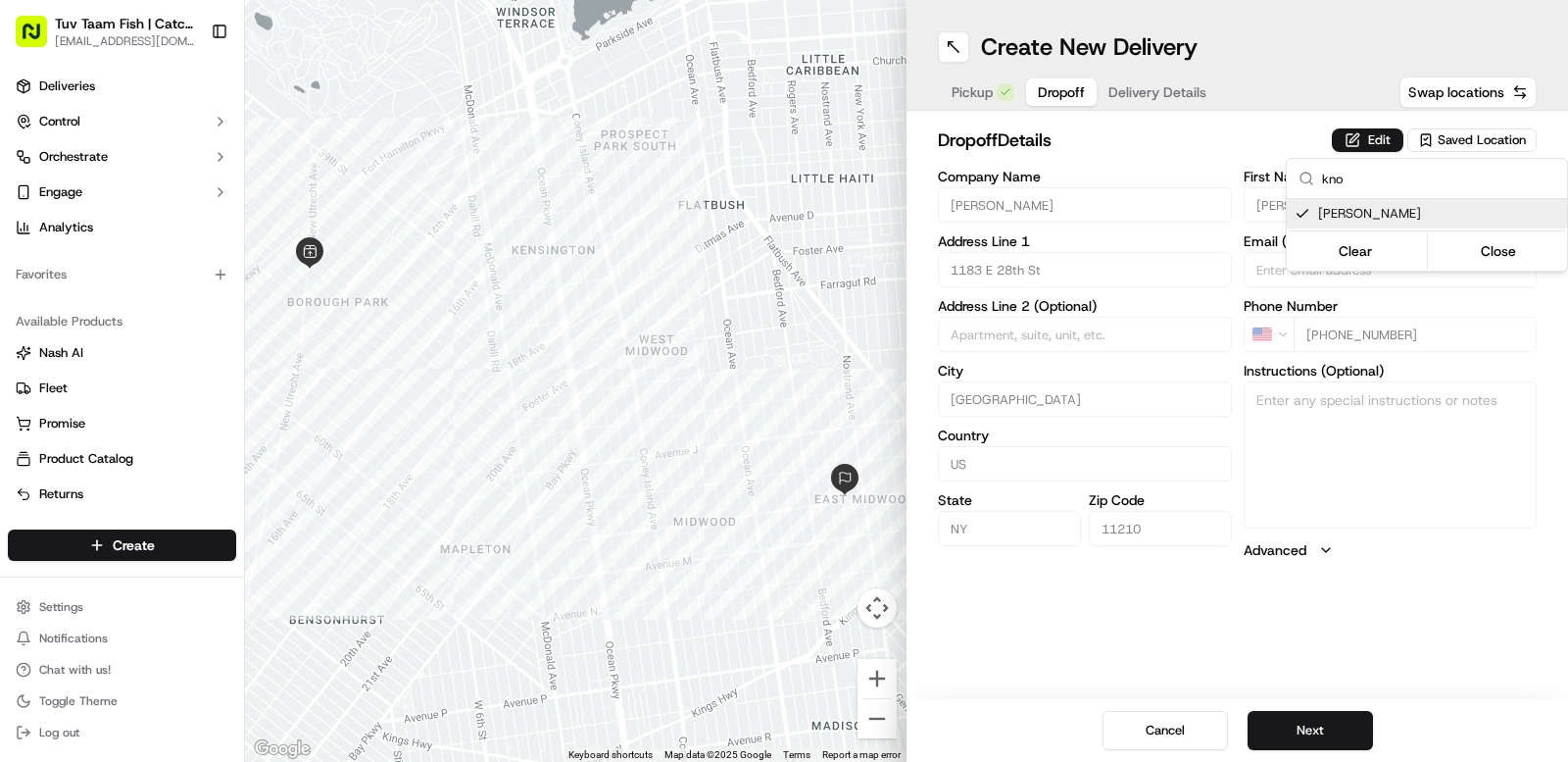
click at [1439, 645] on html "Tuv Taam Fish | Catch & Co. [EMAIL_ADDRESS][DOMAIN_NAME] Toggle Sidebar Deliver…" at bounding box center [784, 381] width 1568 height 762
click at [1313, 730] on button "Next" at bounding box center [1310, 730] width 126 height 39
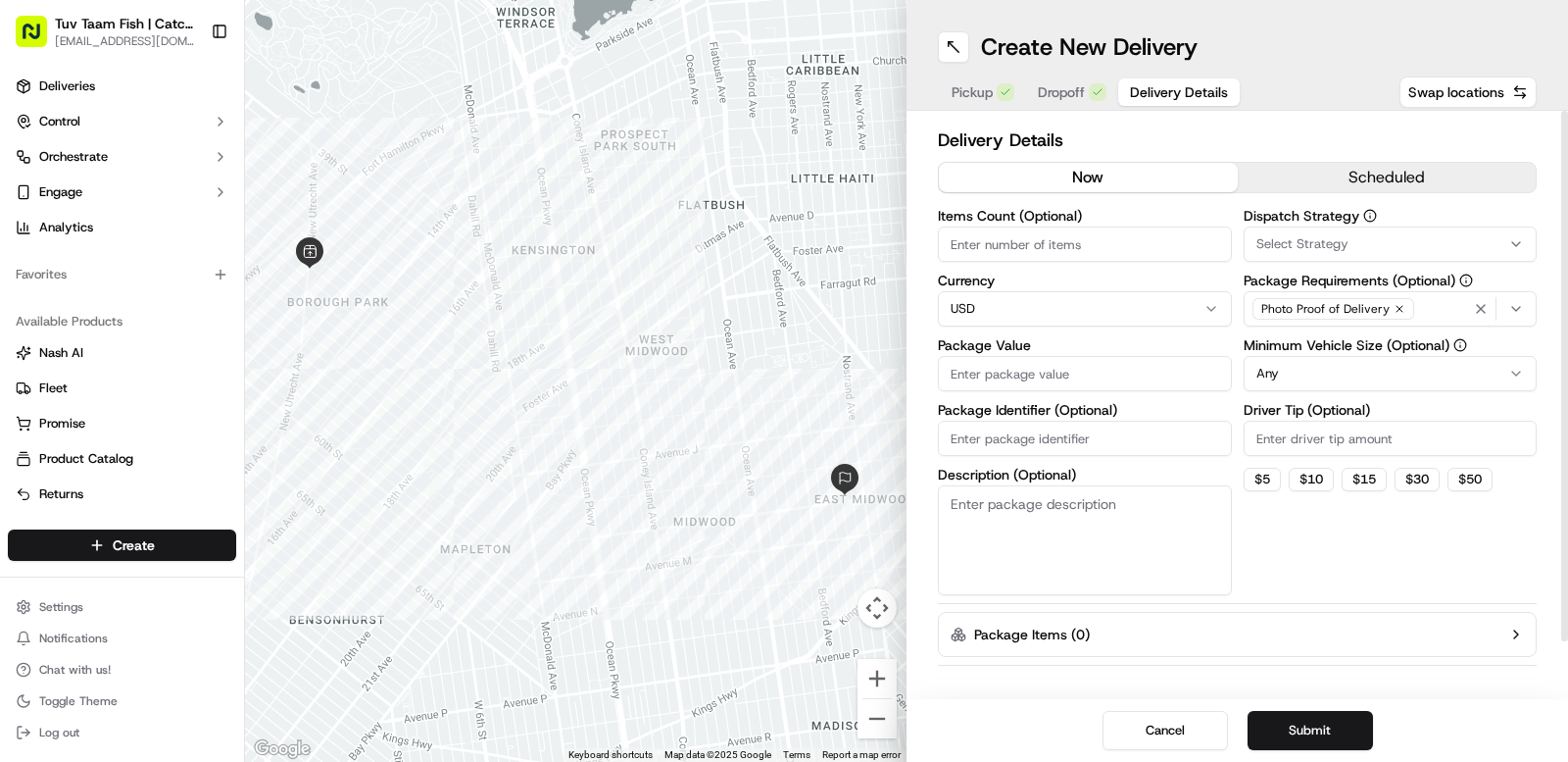
click at [1087, 379] on input "Package Value" at bounding box center [1085, 373] width 294 height 35
type input "10"
click at [1351, 744] on button "Submit" at bounding box center [1310, 730] width 126 height 39
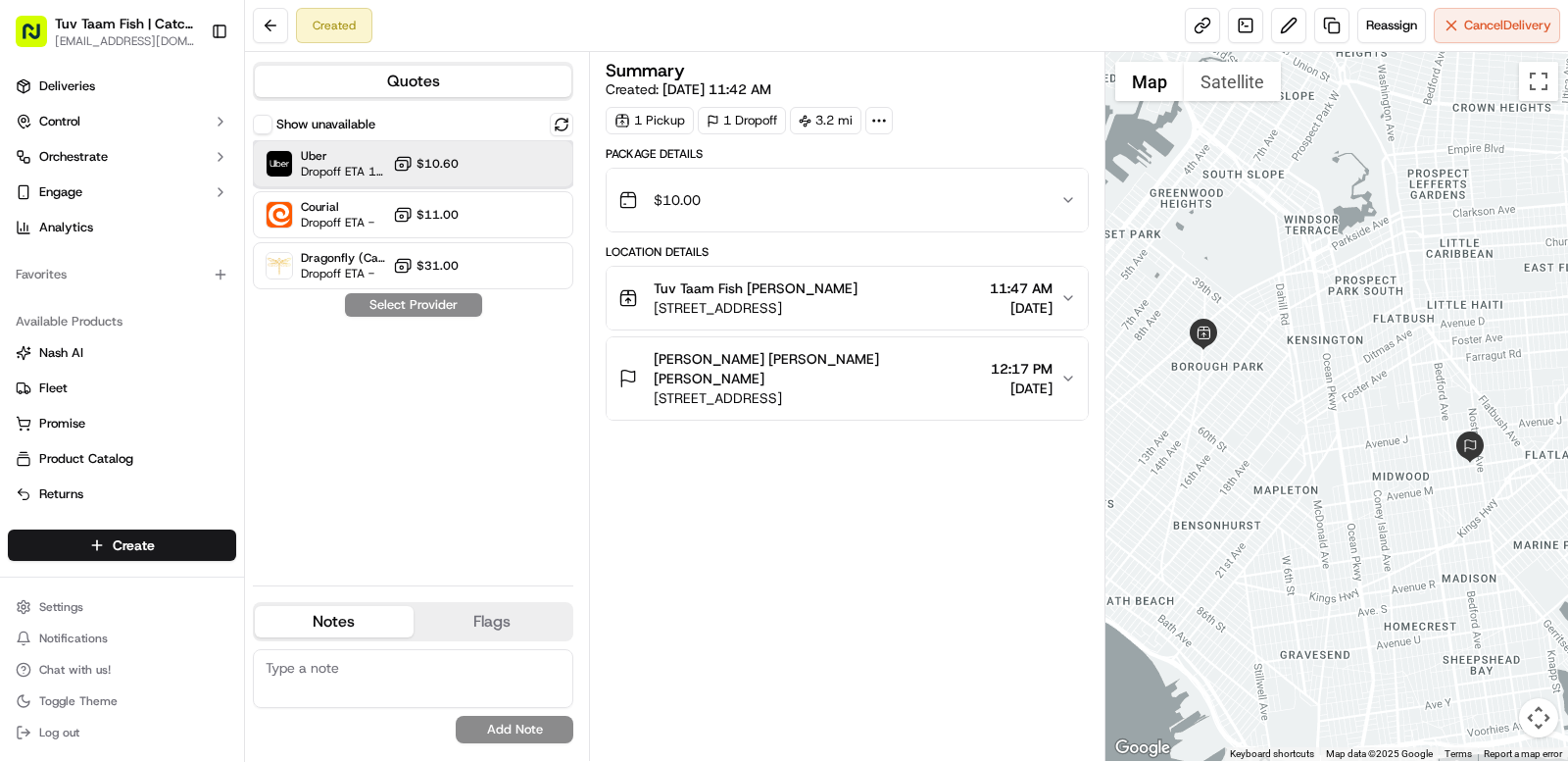
click at [503, 170] on div at bounding box center [514, 164] width 24 height 24
click at [444, 300] on button "Assign Provider" at bounding box center [413, 305] width 139 height 24
